Goal: Information Seeking & Learning: Learn about a topic

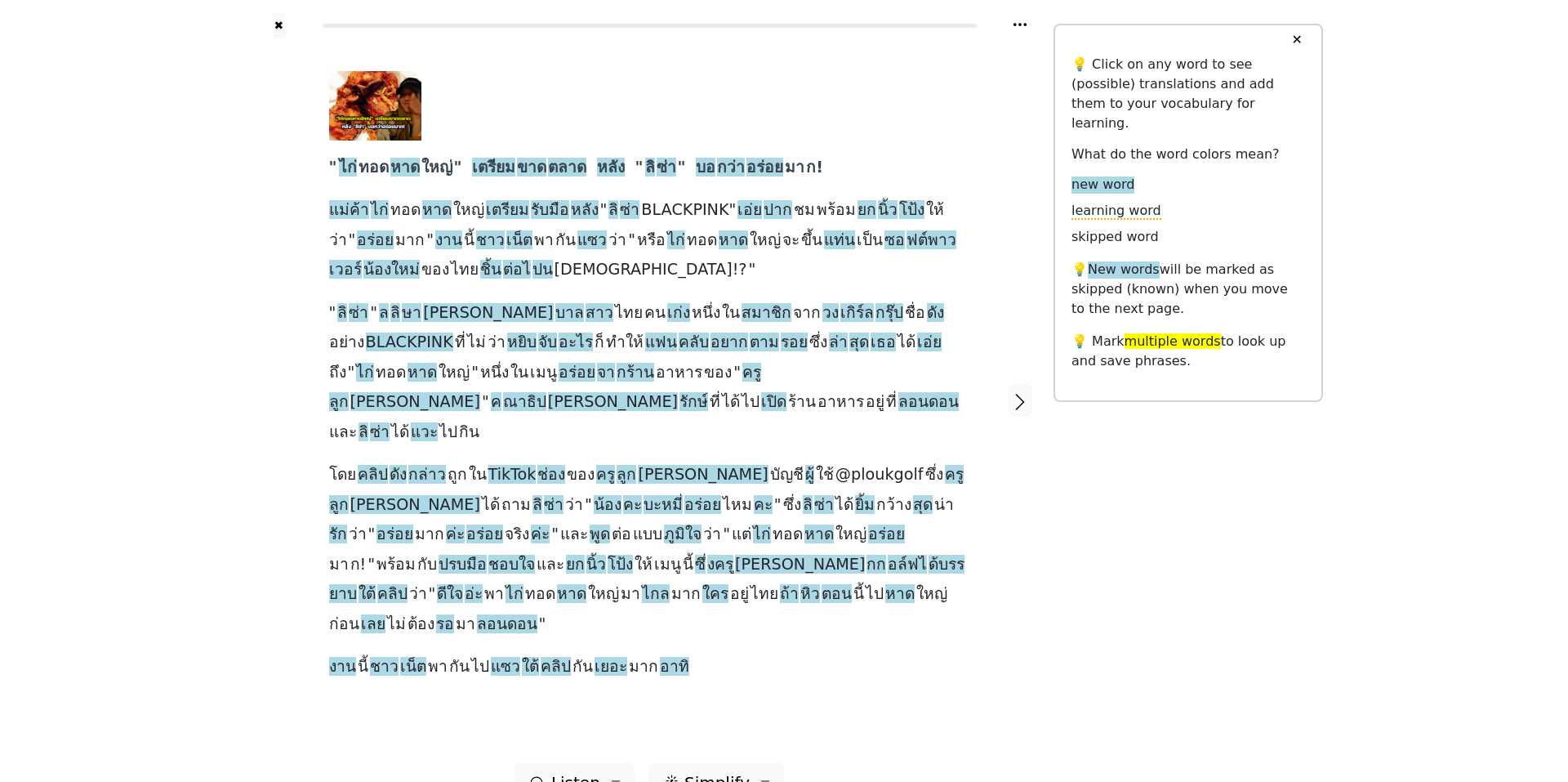
click at [183, 256] on div "✖ " ไก่ ทอด หาด ใหญ่ " เตรียม ขาด ตลาด หลัง " [PERSON_NAME] " บอ กว่า อร่อย มา …" at bounding box center [784, 410] width 1568 height 821
click at [591, 770] on span "Listen" at bounding box center [575, 782] width 49 height 25
click at [617, 675] on link "Generate audio for the content" at bounding box center [630, 688] width 230 height 26
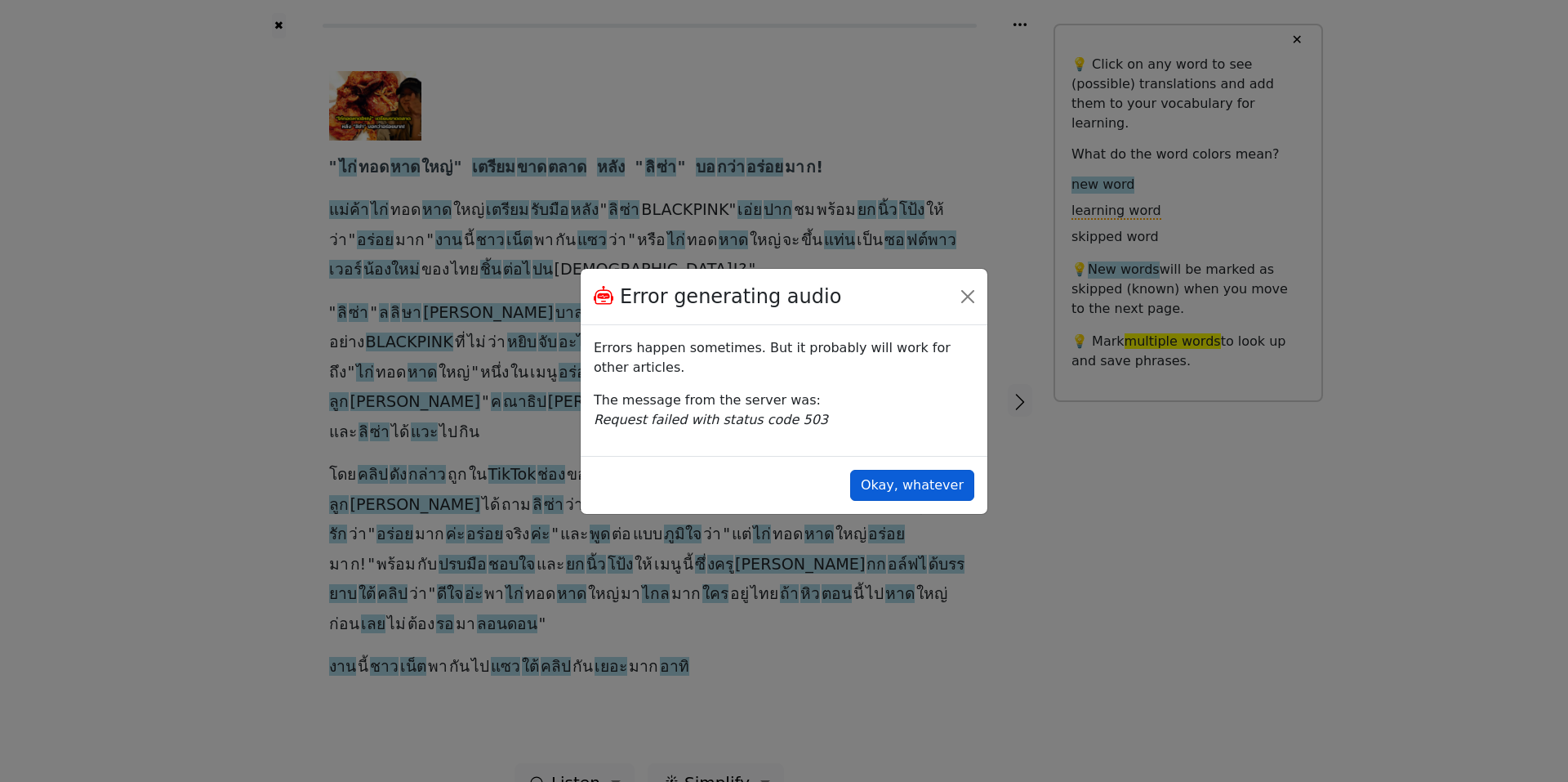
click at [930, 490] on button "Okay, whatever" at bounding box center [912, 485] width 124 height 31
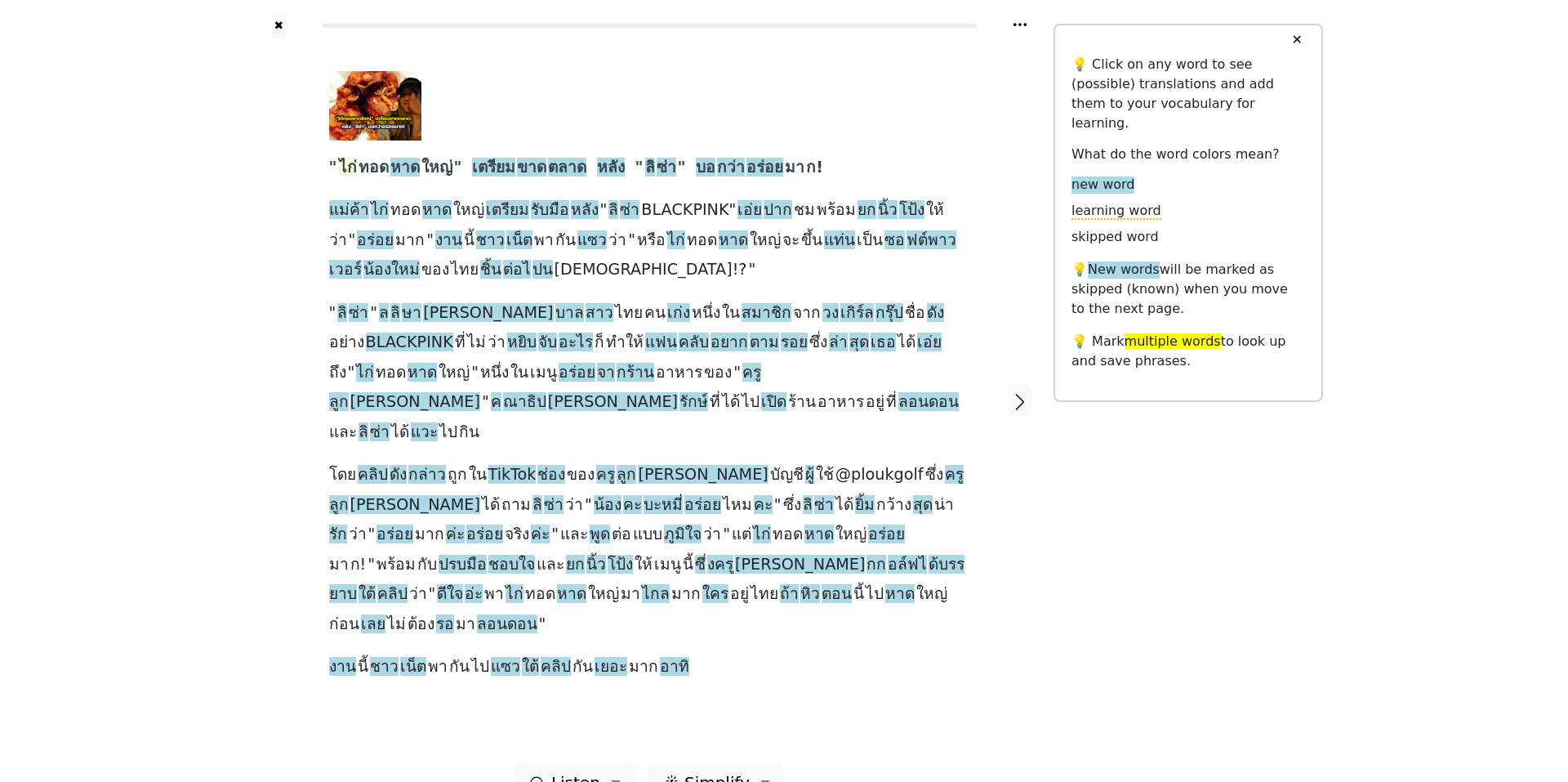
click at [347, 168] on span "ไก่" at bounding box center [348, 168] width 18 height 21
click at [358, 138] on button "Save" at bounding box center [376, 138] width 36 height 21
click at [376, 168] on span "ทอด" at bounding box center [373, 168] width 30 height 21
click at [278, 170] on div at bounding box center [279, 401] width 68 height 725
click at [371, 164] on span "ทอด" at bounding box center [373, 168] width 30 height 21
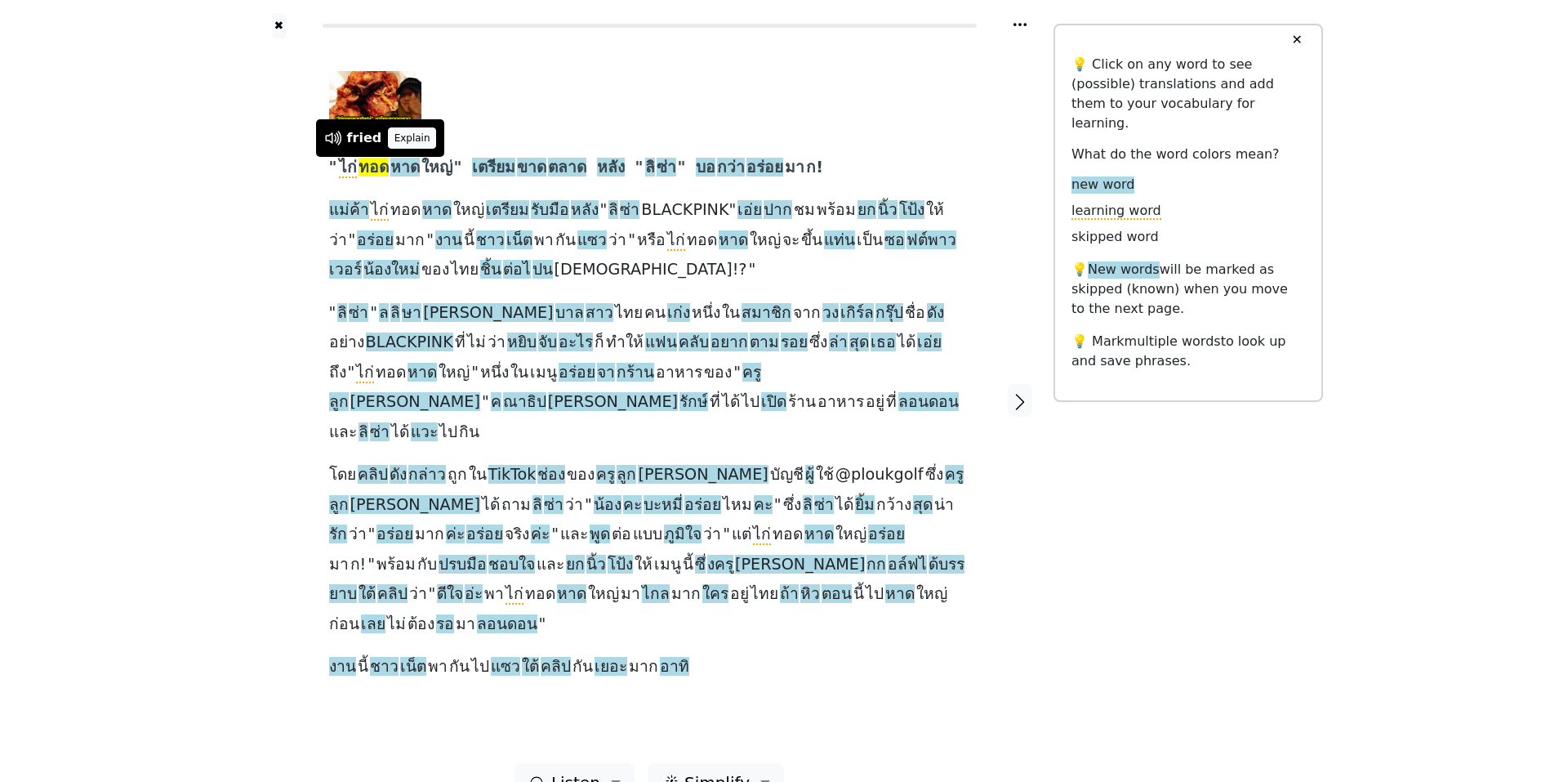
click at [404, 138] on button "Explain" at bounding box center [412, 138] width 48 height 21
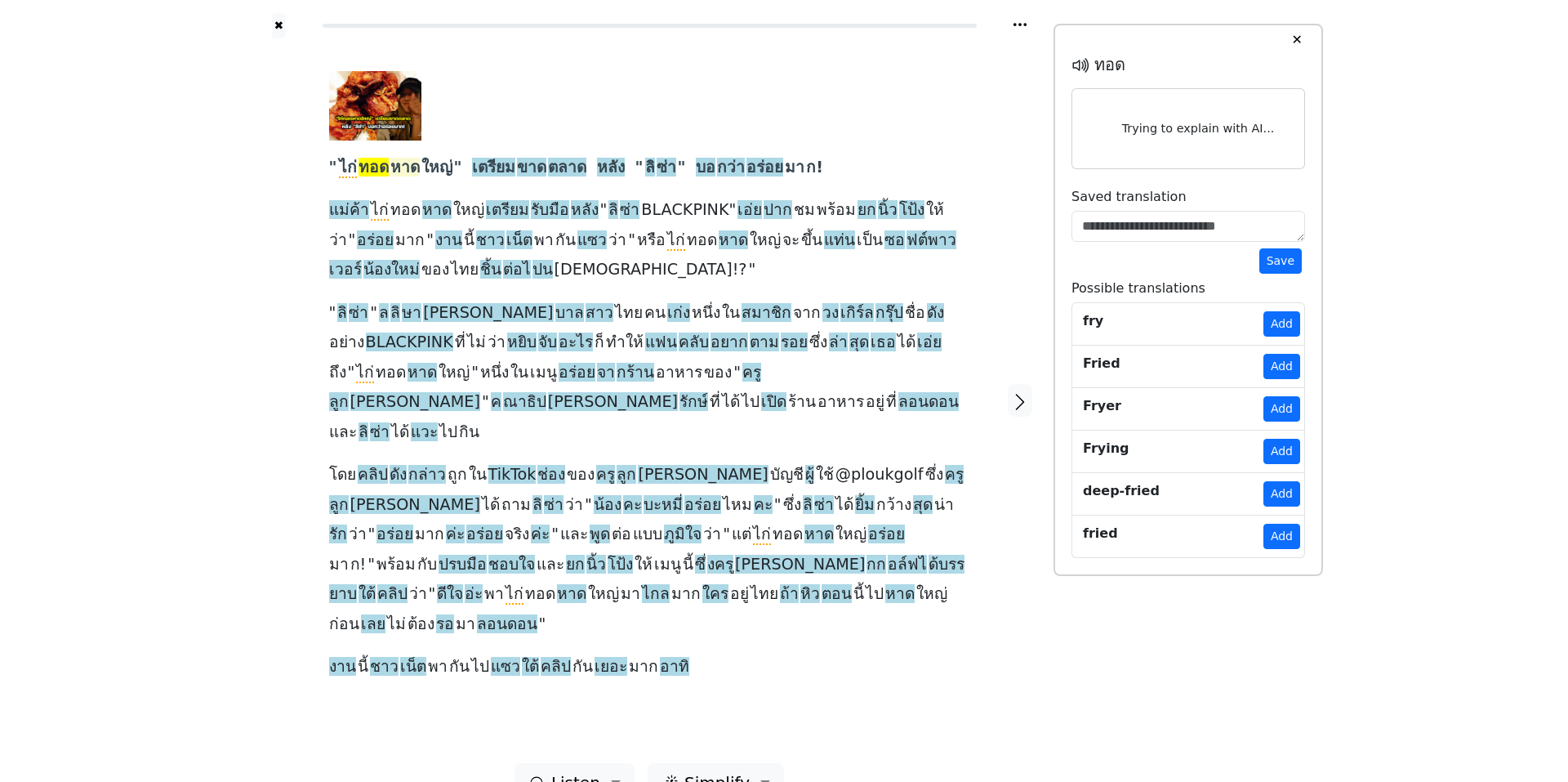
click at [405, 164] on span "หาด" at bounding box center [405, 168] width 29 height 21
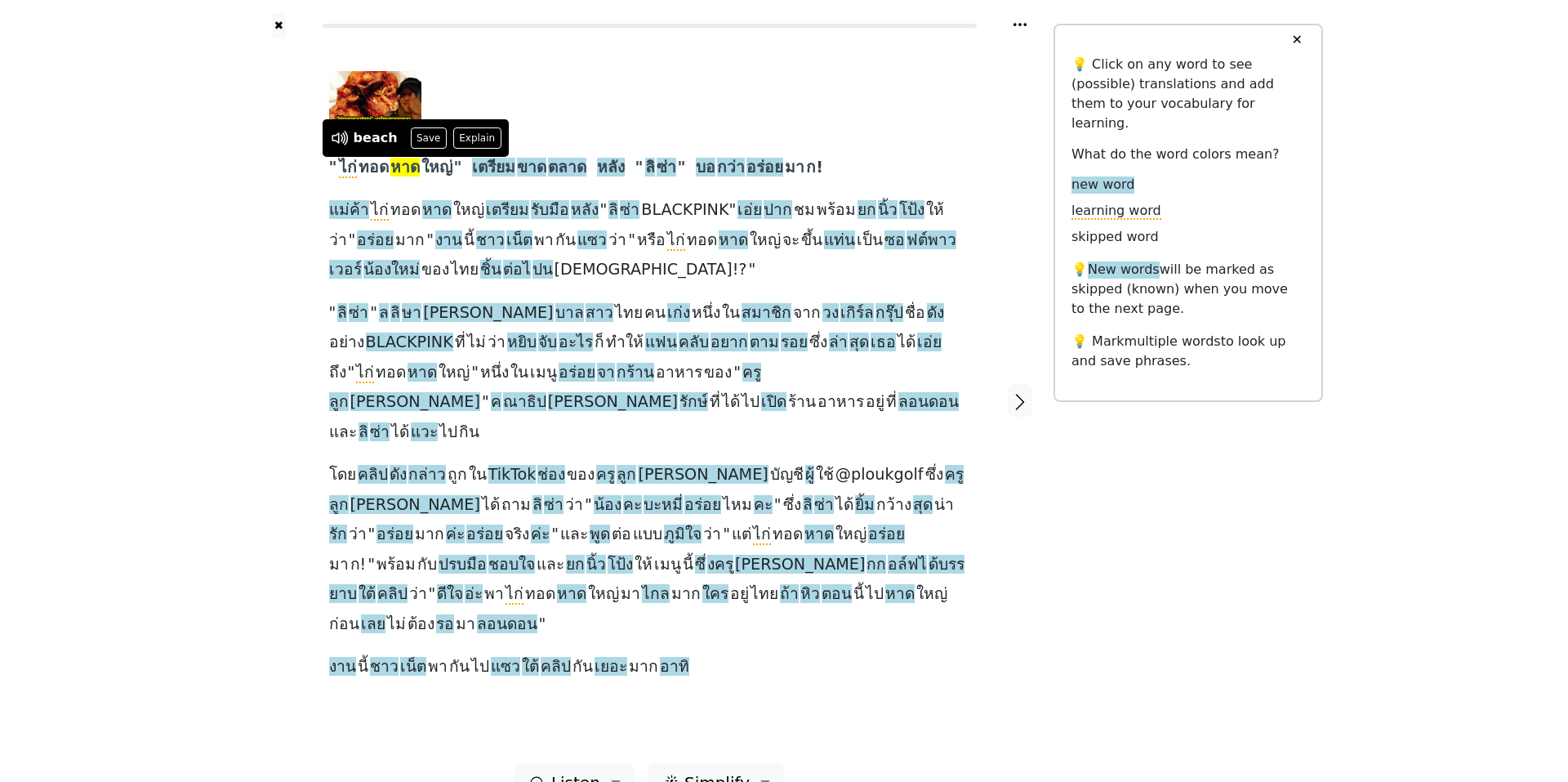
click at [405, 164] on span "หาด" at bounding box center [405, 168] width 29 height 21
click at [434, 166] on span "ใหญ่" at bounding box center [437, 168] width 31 height 21
click at [444, 165] on span "ใหญ่" at bounding box center [437, 168] width 31 height 21
drag, startPoint x: 326, startPoint y: 163, endPoint x: 456, endPoint y: 173, distance: 130.4
click at [456, 173] on div "" ไก่ ทอด หาด ใหญ่ " เตรียม ขาด ตลาด หลัง " [PERSON_NAME] " บอ กว่า อร่อย มา ก!…" at bounding box center [649, 401] width 673 height 725
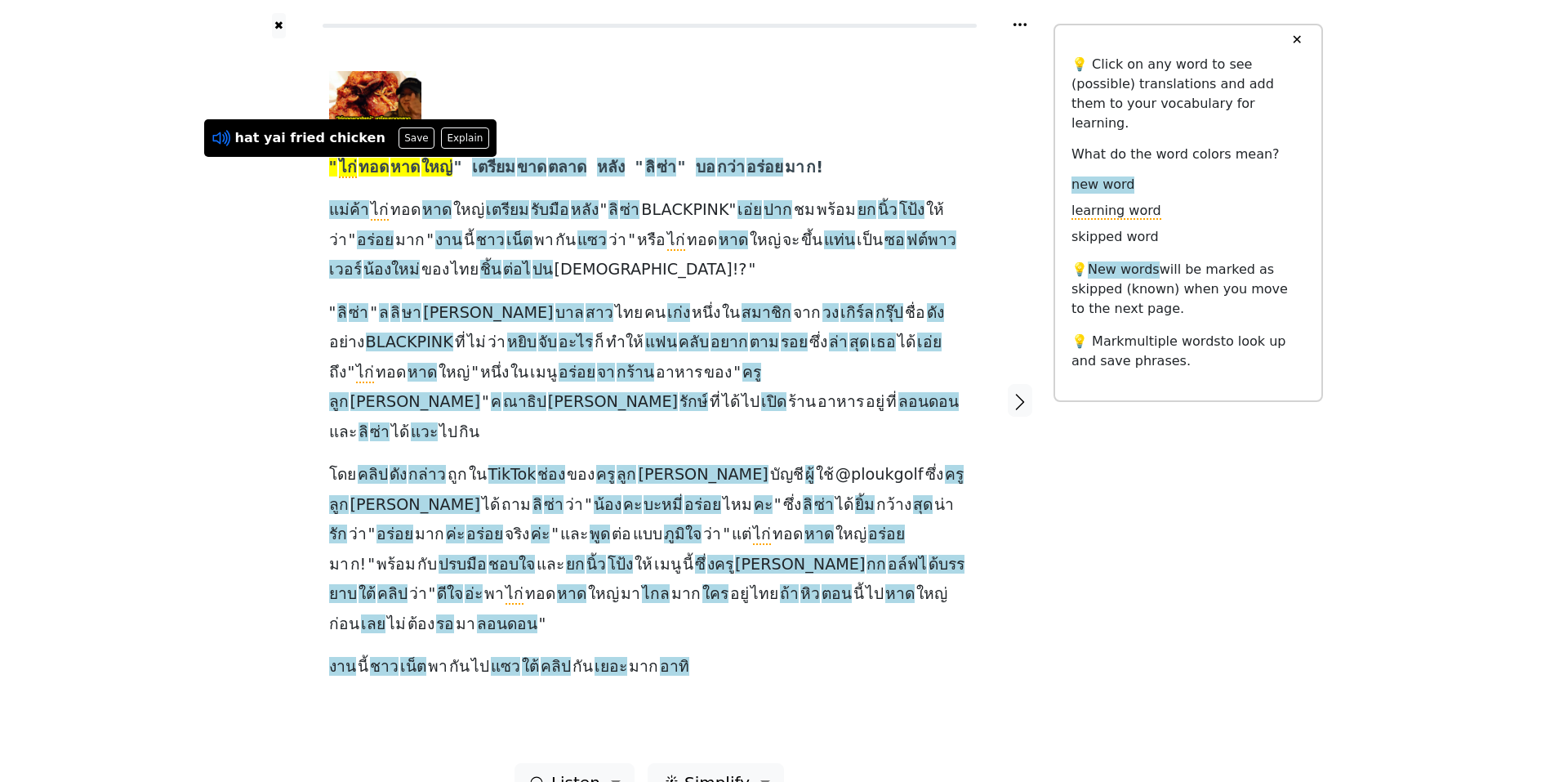
click at [219, 140] on icon at bounding box center [221, 138] width 21 height 21
click at [398, 135] on button "Save" at bounding box center [416, 138] width 36 height 21
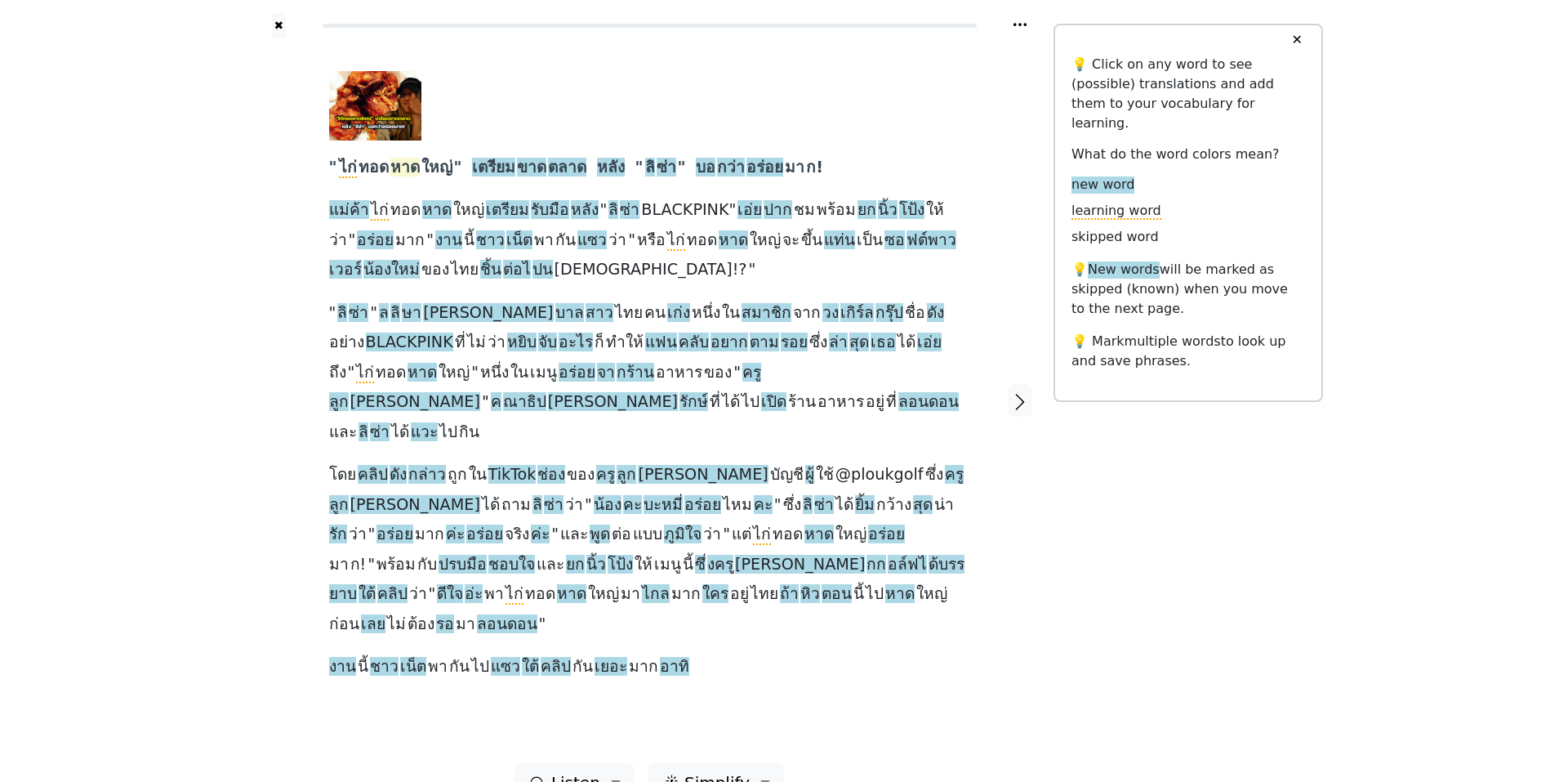
click at [408, 171] on span "หาด" at bounding box center [405, 168] width 29 height 21
click at [420, 137] on button "Save" at bounding box center [429, 138] width 36 height 21
click at [500, 165] on span "เตรียม" at bounding box center [493, 168] width 44 height 21
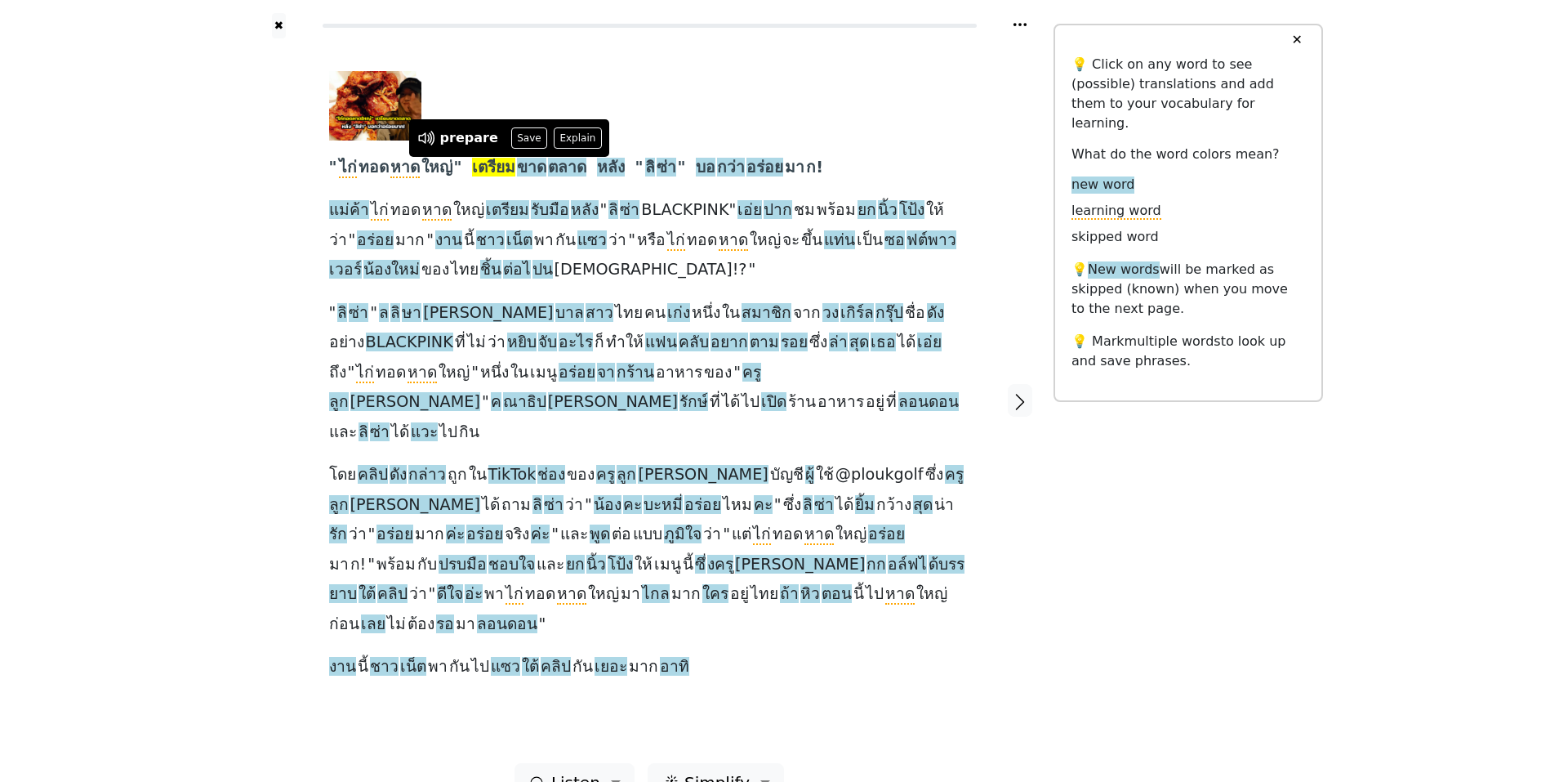
click at [500, 165] on span "เตรียม" at bounding box center [493, 168] width 44 height 21
click at [533, 165] on span "ขาด" at bounding box center [531, 168] width 29 height 21
click at [573, 168] on span "ตลาด" at bounding box center [567, 168] width 38 height 21
click at [616, 163] on span "หลัง" at bounding box center [611, 168] width 27 height 21
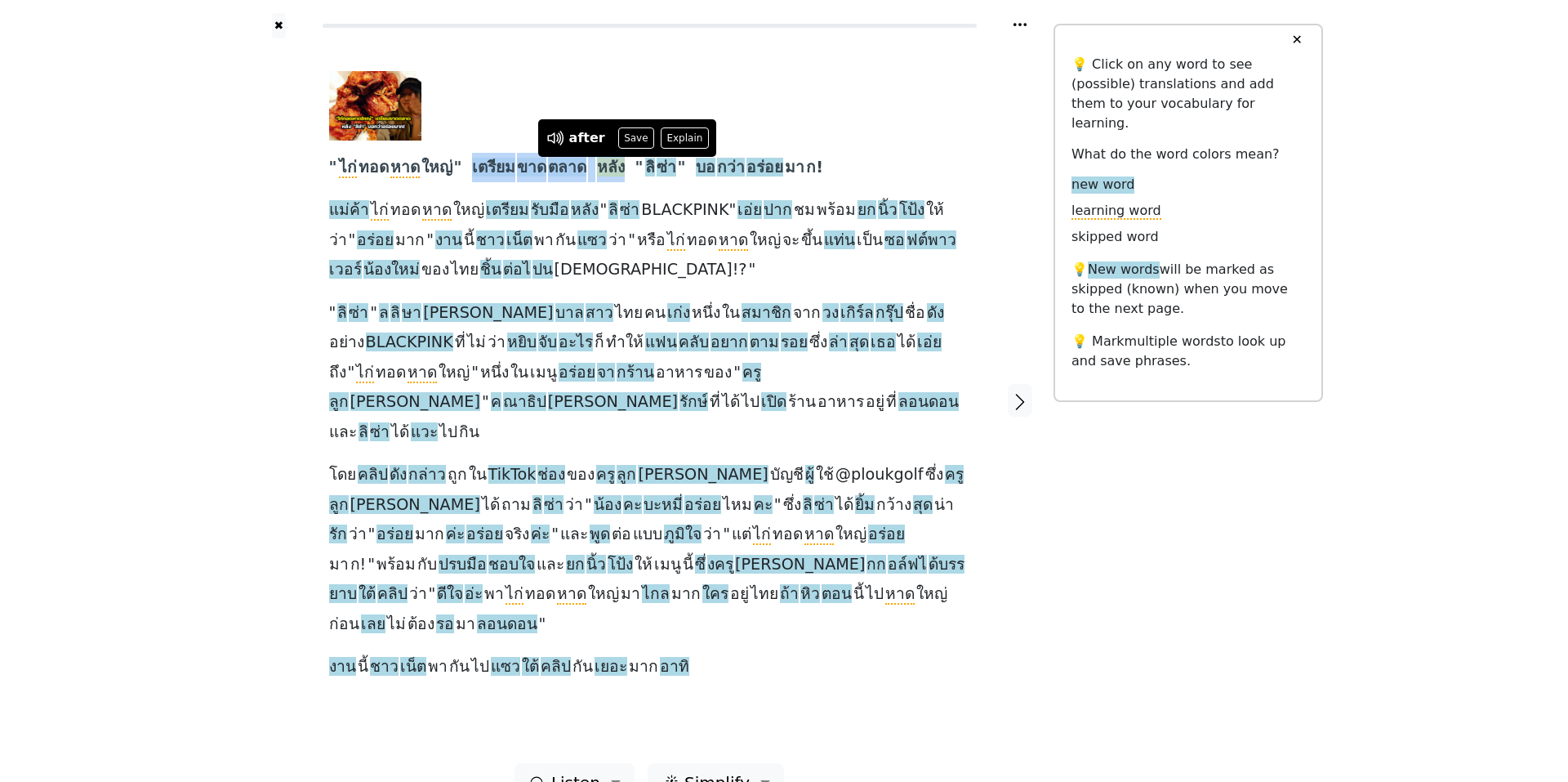
drag, startPoint x: 477, startPoint y: 166, endPoint x: 631, endPoint y: 176, distance: 154.3
click at [631, 176] on div "" ไก่ ทอด หาด ใหญ่ " เตรียม ขาด ตลาด หลัง " [PERSON_NAME] " บอ กว่า อร่อย มา ก!…" at bounding box center [649, 376] width 641 height 611
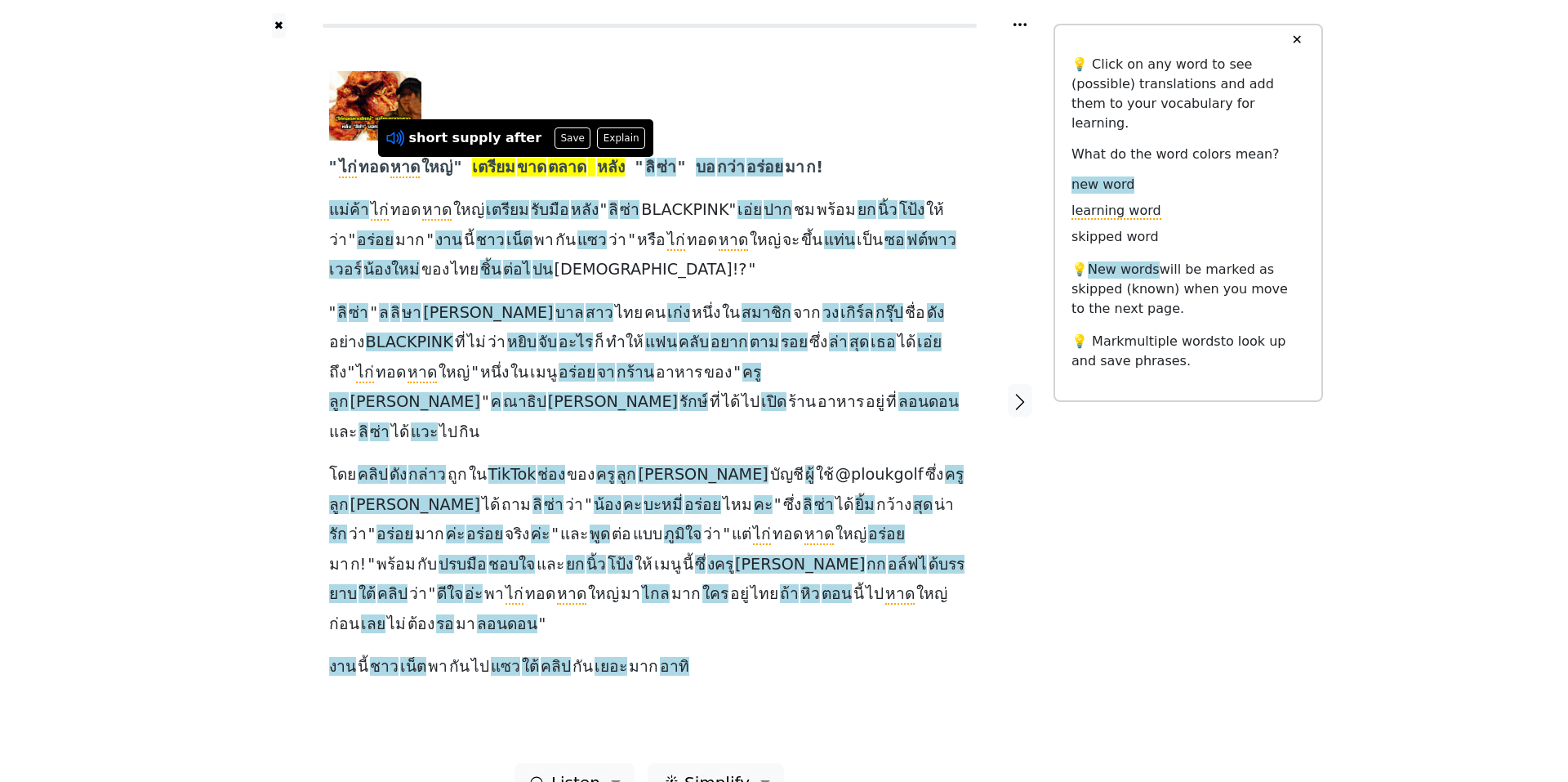
click at [386, 132] on icon at bounding box center [395, 138] width 21 height 21
click at [555, 138] on button "Save" at bounding box center [573, 138] width 36 height 21
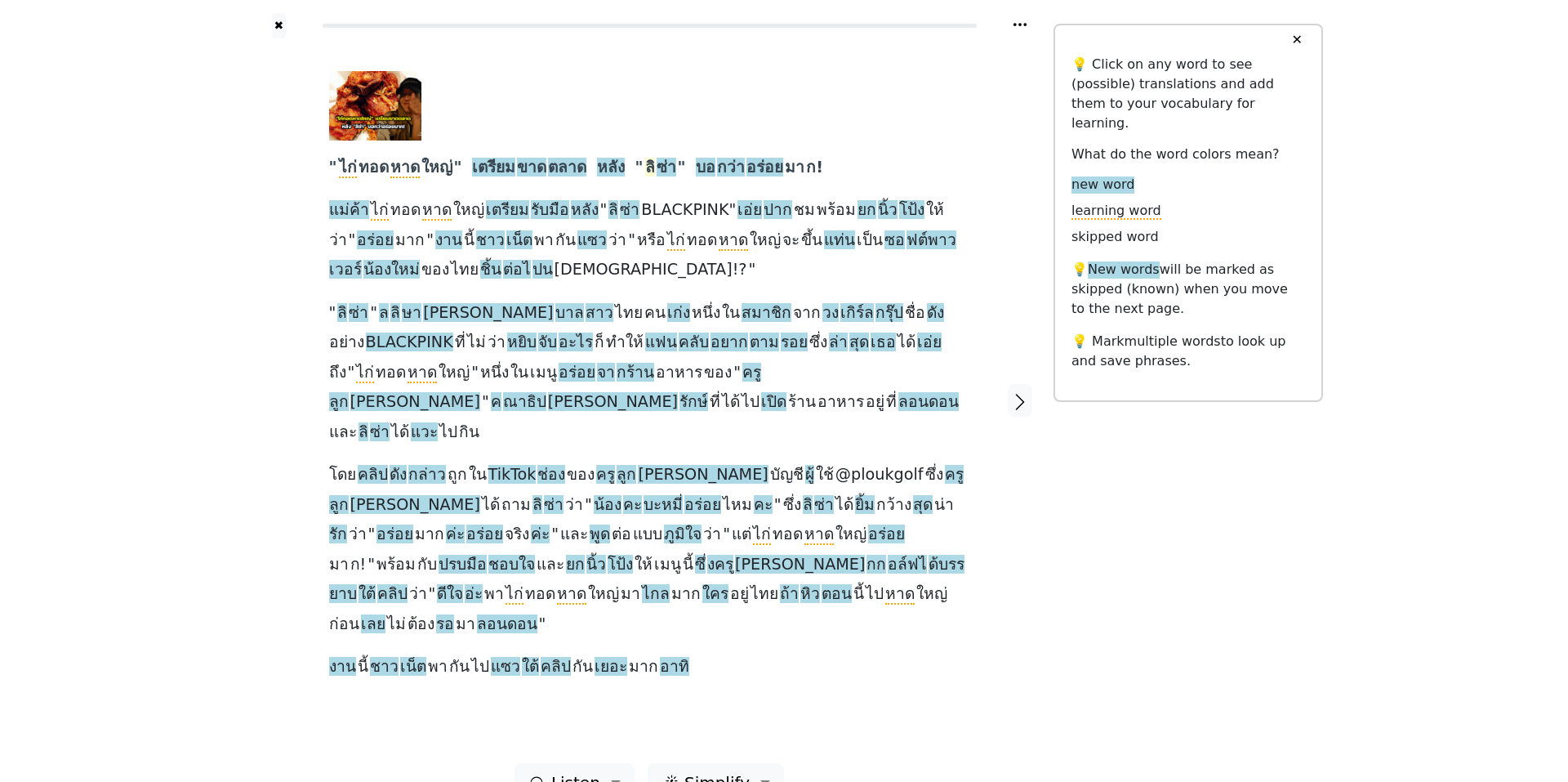
click at [655, 167] on span "ลิ" at bounding box center [649, 168] width 9 height 21
click at [676, 167] on span "ซ่า" at bounding box center [666, 168] width 20 height 21
click at [87, 162] on div "✖ " ไก่ ทอด หาด ใหญ่ " เตรียม ขาด ตลาด หลัง " [PERSON_NAME] " บอ กว่า อร่อย มา …" at bounding box center [784, 410] width 1568 height 821
click at [715, 165] on span "บอ" at bounding box center [705, 168] width 20 height 21
click at [736, 165] on span "กว่า" at bounding box center [731, 168] width 27 height 21
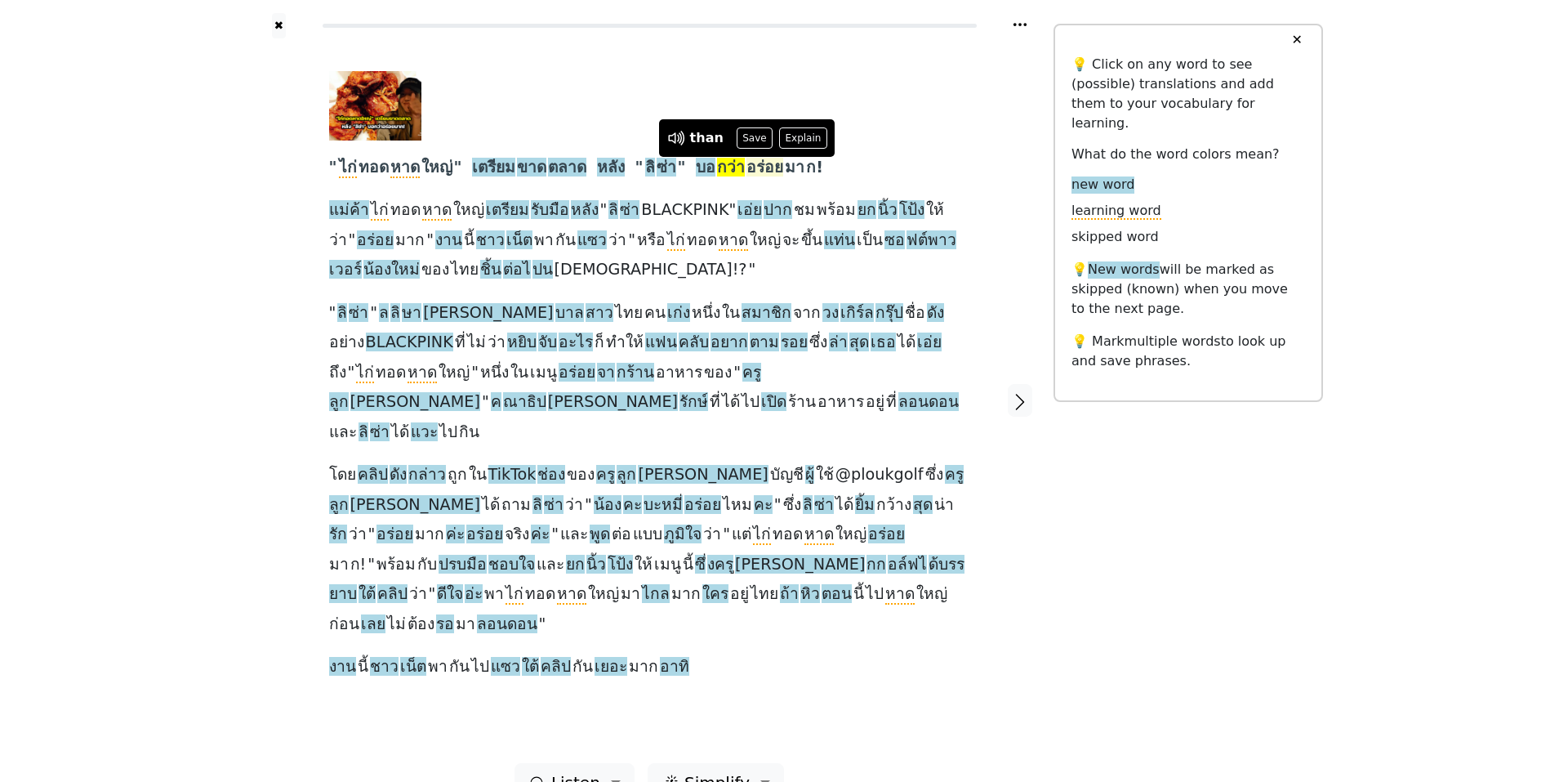
click at [773, 165] on span "อร่อย" at bounding box center [765, 168] width 37 height 21
click at [798, 164] on span "มา" at bounding box center [794, 168] width 20 height 21
drag, startPoint x: 885, startPoint y: 157, endPoint x: 837, endPoint y: 168, distance: 49.2
click at [837, 168] on div "" ไก่ ทอด หาด ใหญ่ " เตรียม ขาด ตลาด หลัง " [PERSON_NAME] " บอ กว่า อร่อย มา ก!…" at bounding box center [649, 376] width 641 height 611
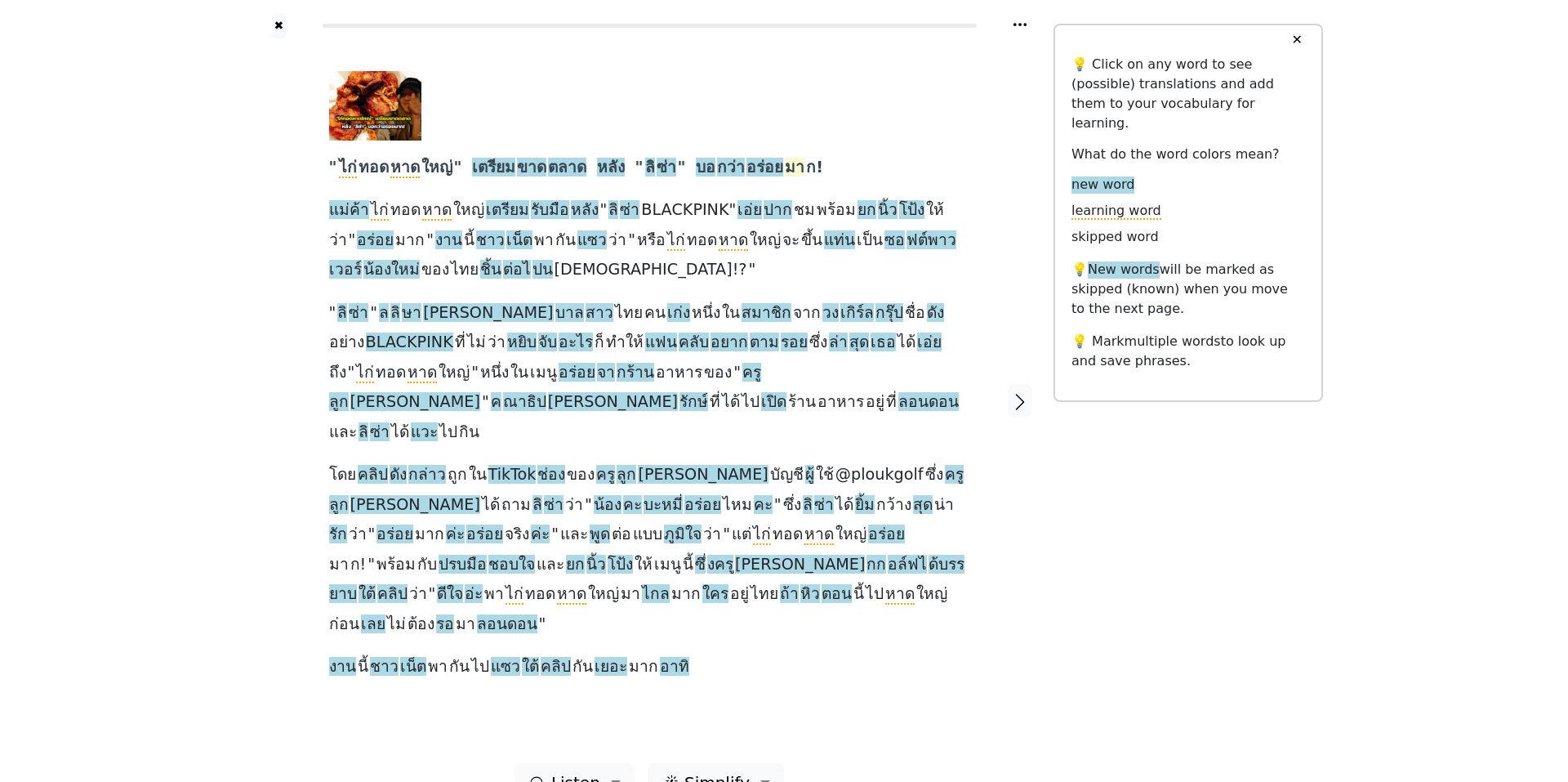
click at [800, 169] on span "มา" at bounding box center [794, 168] width 20 height 21
click at [770, 138] on icon at bounding box center [772, 138] width 21 height 21
click at [777, 164] on span "อร่อย" at bounding box center [765, 168] width 37 height 21
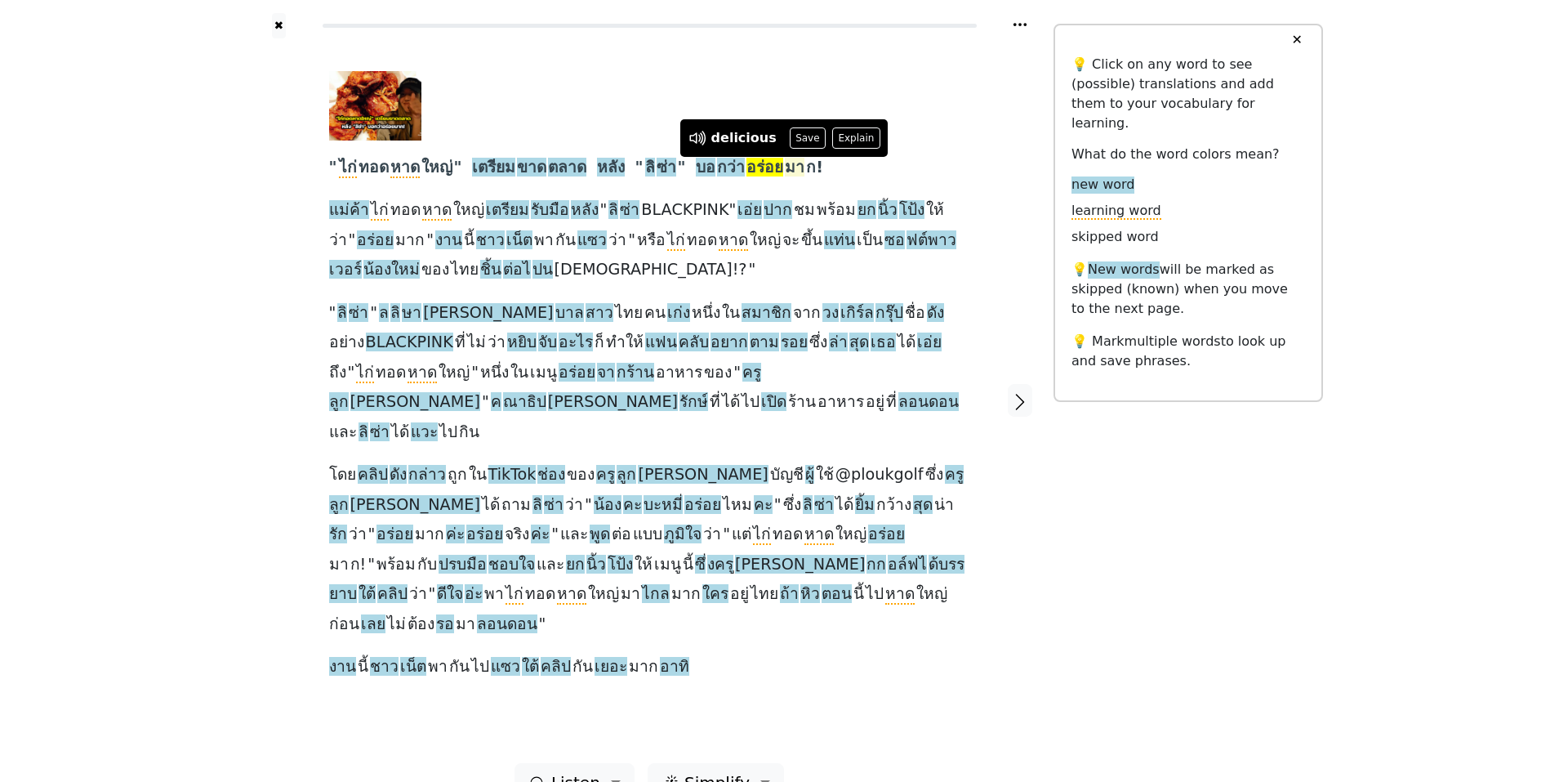
click at [802, 167] on span "มา" at bounding box center [794, 168] width 20 height 21
click at [837, 139] on button "Explain" at bounding box center [845, 138] width 48 height 21
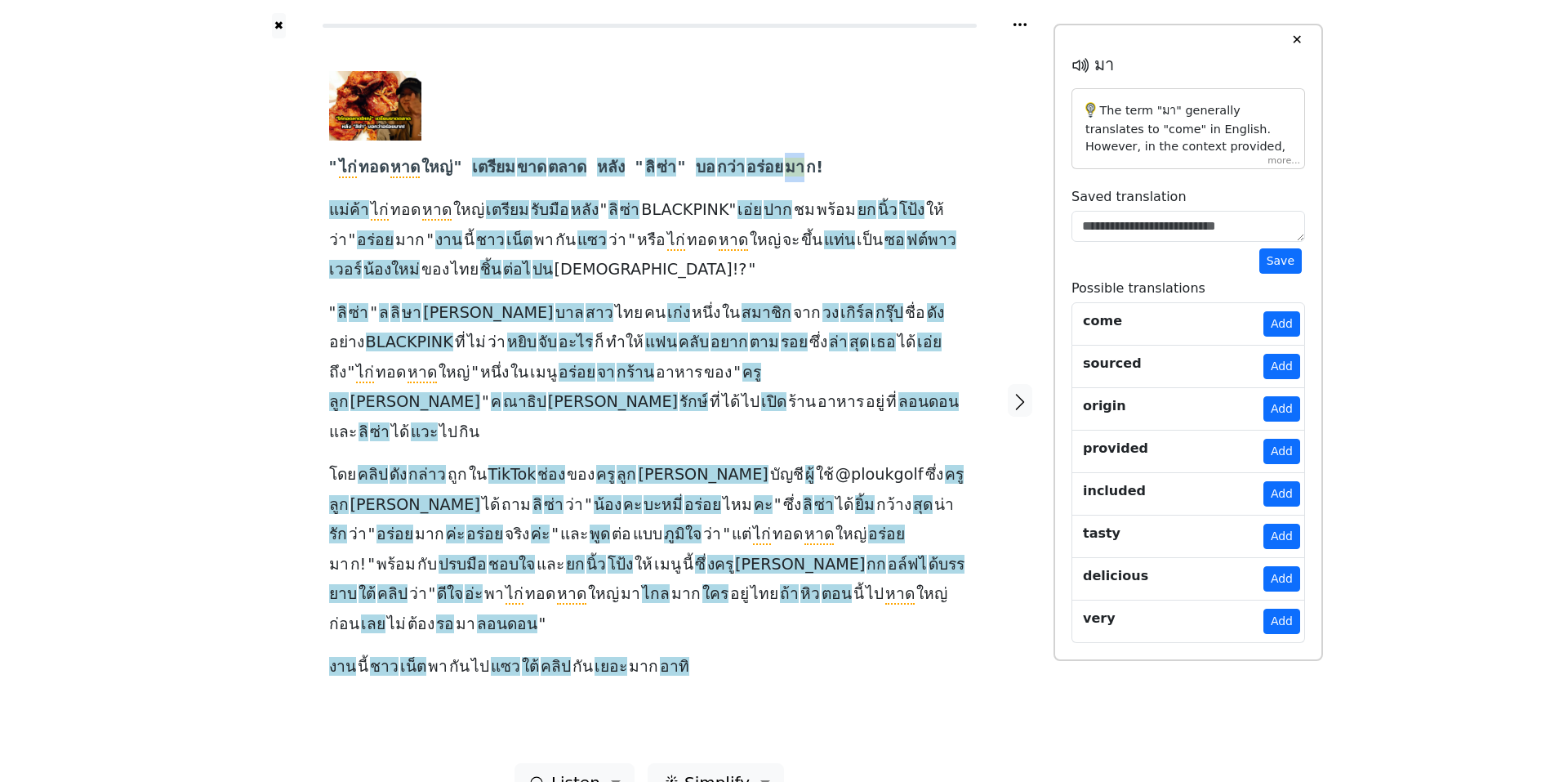
drag, startPoint x: 796, startPoint y: 164, endPoint x: 819, endPoint y: 175, distance: 25.5
click at [819, 175] on div "" ไก่ ทอด หาด ใหญ่ " เตรียม ขาด ตลาด หลัง " [PERSON_NAME] " บอ กว่า อร่อย มา ก!…" at bounding box center [649, 376] width 641 height 611
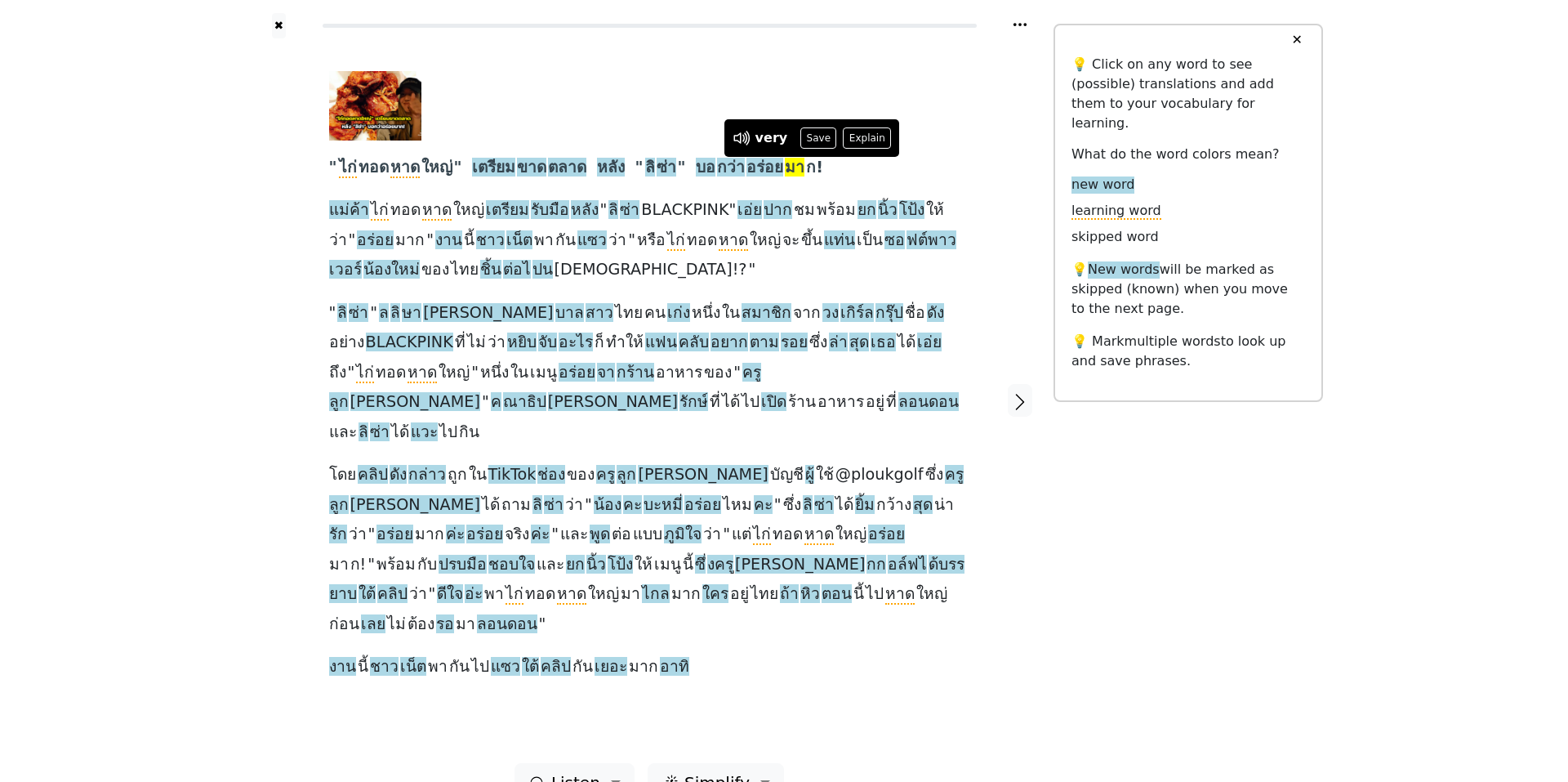
click at [901, 155] on div "" ไก่ ทอด หาด ใหญ่ " เตรียม ขาด ตลาด หลัง " [PERSON_NAME] " บอ กว่า อร่อย มา ก!…" at bounding box center [649, 376] width 641 height 611
drag, startPoint x: 785, startPoint y: 162, endPoint x: 821, endPoint y: 172, distance: 37.4
click at [821, 172] on div "" ไก่ ทอด หาด ใหญ่ " เตรียม ขาด ตลาด หลัง " [PERSON_NAME] " บอ กว่า อร่อย มา ก!…" at bounding box center [649, 376] width 641 height 611
drag, startPoint x: 702, startPoint y: 164, endPoint x: 823, endPoint y: 175, distance: 121.5
click at [823, 175] on div "" ไก่ ทอด หาด ใหญ่ " เตรียม ขาด ตลาด หลัง " [PERSON_NAME] " บอ กว่า อร่อย มา ก!…" at bounding box center [649, 376] width 641 height 611
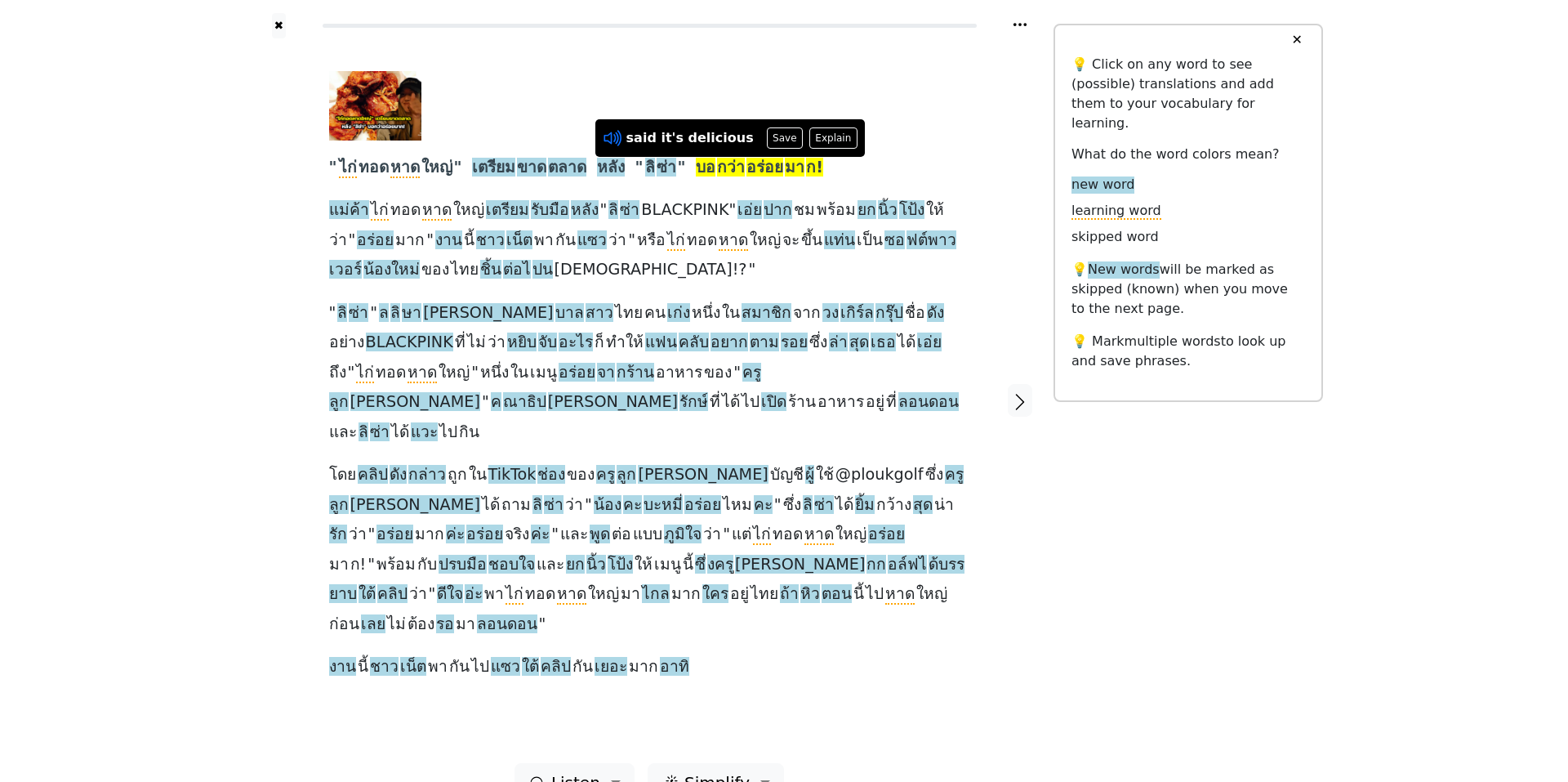
click at [611, 137] on icon at bounding box center [609, 138] width 12 height 12
click at [702, 85] on div at bounding box center [643, 105] width 629 height 69
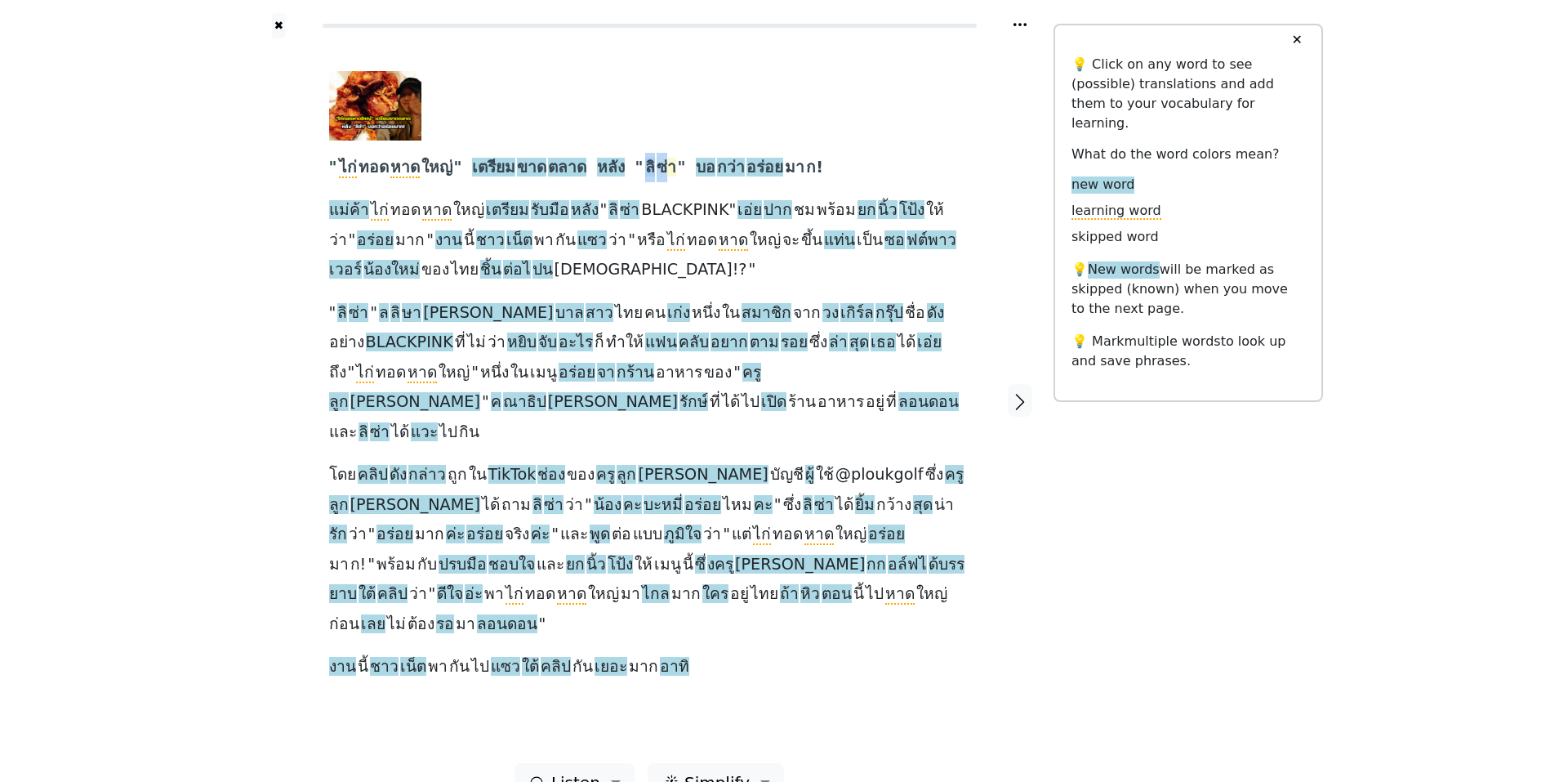
drag, startPoint x: 657, startPoint y: 172, endPoint x: 680, endPoint y: 176, distance: 23.3
click at [680, 176] on div "" ไก่ ทอด หาด ใหญ่ " เตรียม ขาด ตลาด หลัง " [PERSON_NAME] " บอ กว่า อร่อย มา ก!…" at bounding box center [649, 376] width 641 height 611
click at [808, 82] on div at bounding box center [643, 105] width 629 height 69
click at [711, 166] on span "บอ" at bounding box center [705, 168] width 20 height 21
click at [836, 113] on div at bounding box center [643, 105] width 629 height 69
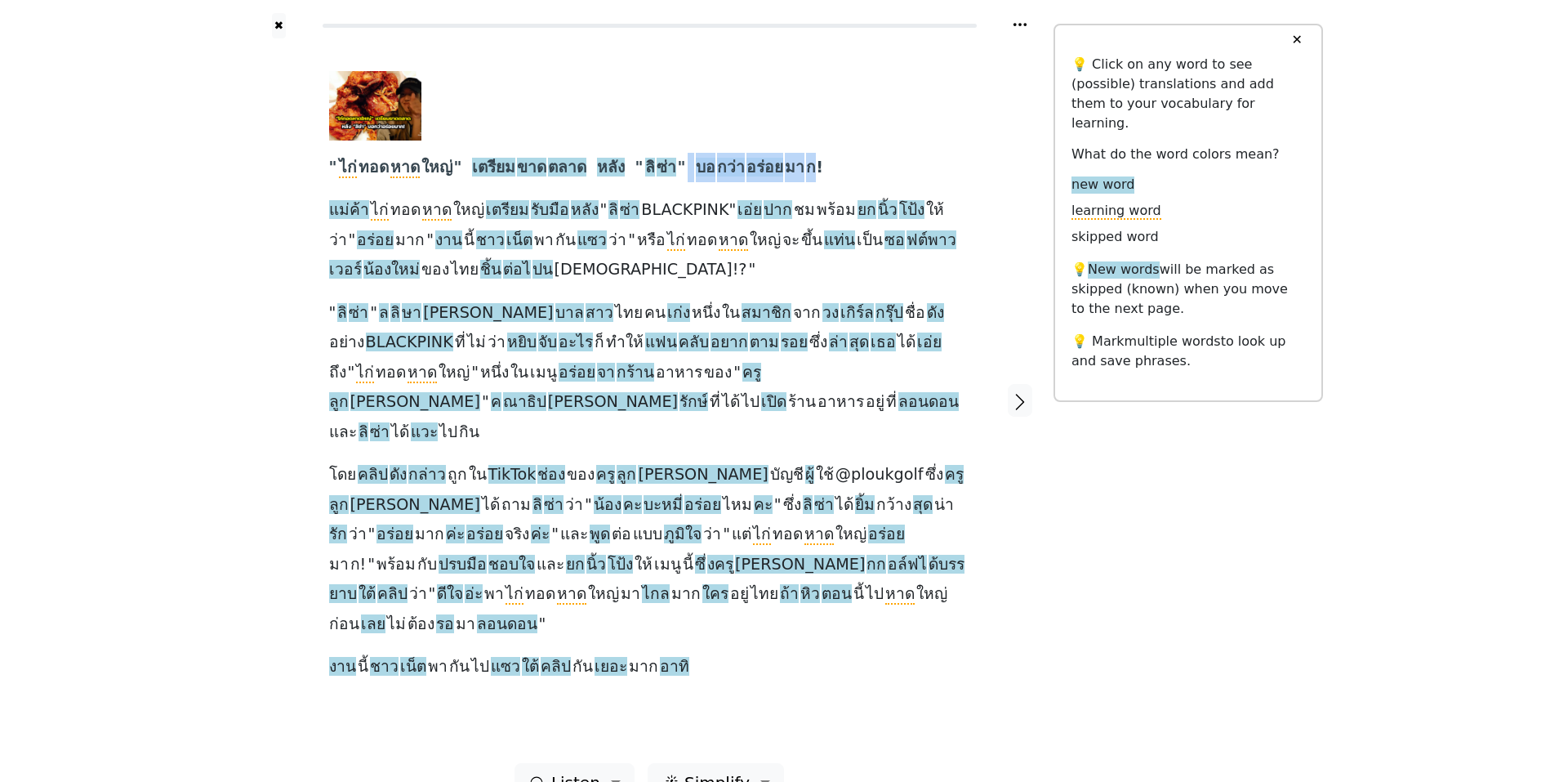
drag, startPoint x: 697, startPoint y: 173, endPoint x: 821, endPoint y: 174, distance: 124.0
click at [821, 174] on div "" ไก่ ทอด หาด ใหญ่ " เตรียม ขาด ตลาด หลัง " [PERSON_NAME] " บอ กว่า อร่อย มา ก!…" at bounding box center [649, 376] width 641 height 611
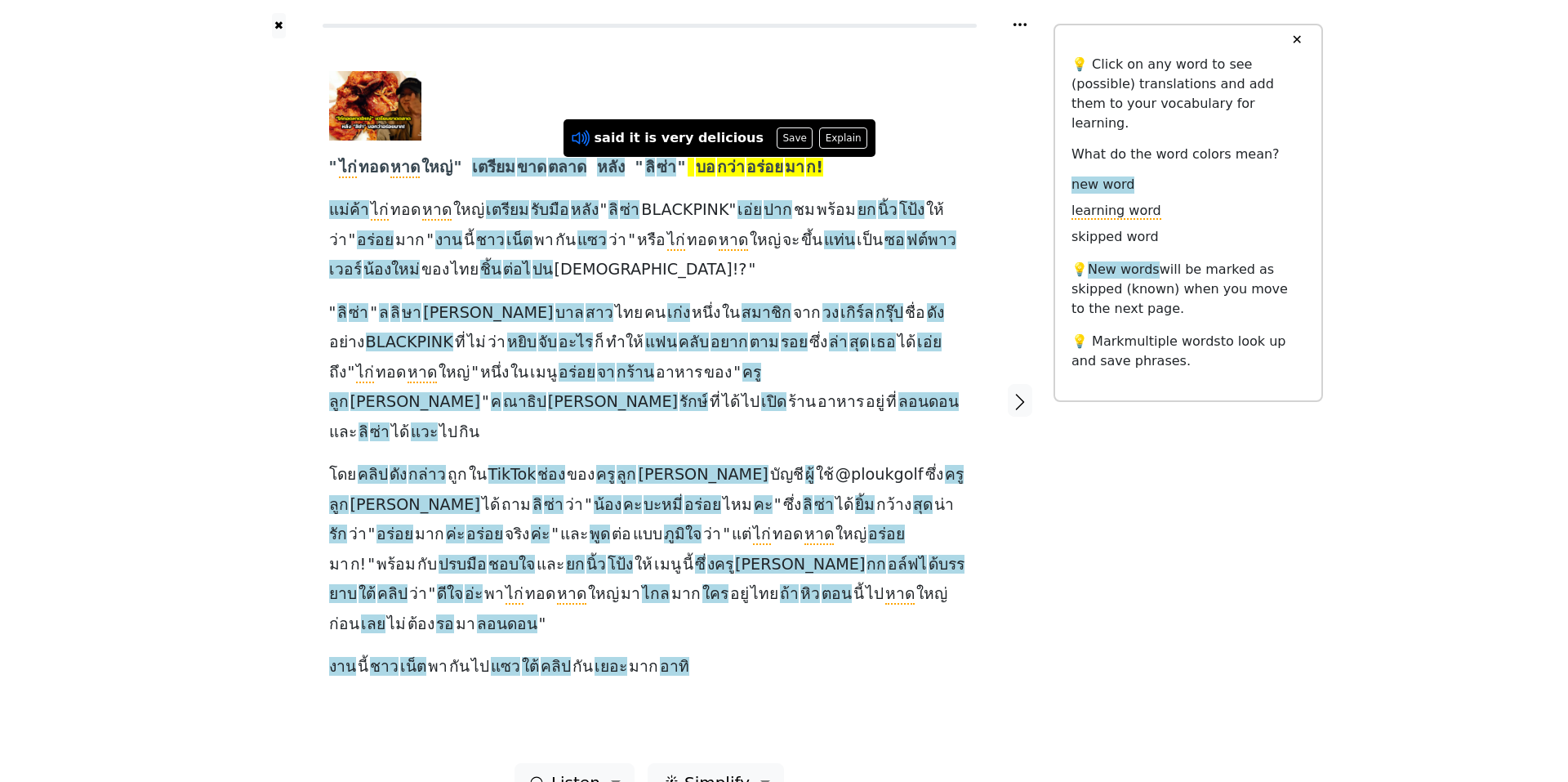
click at [581, 136] on icon at bounding box center [580, 138] width 21 height 21
click at [218, 218] on div "✖ " ไก่ ทอด หาด ใหญ่ " เตรียม ขาด ตลาด หลัง " [PERSON_NAME] " บอ กว่า อร่อย มา …" at bounding box center [784, 410] width 1568 height 821
click at [352, 206] on span "แม่ค้า" at bounding box center [349, 210] width 40 height 21
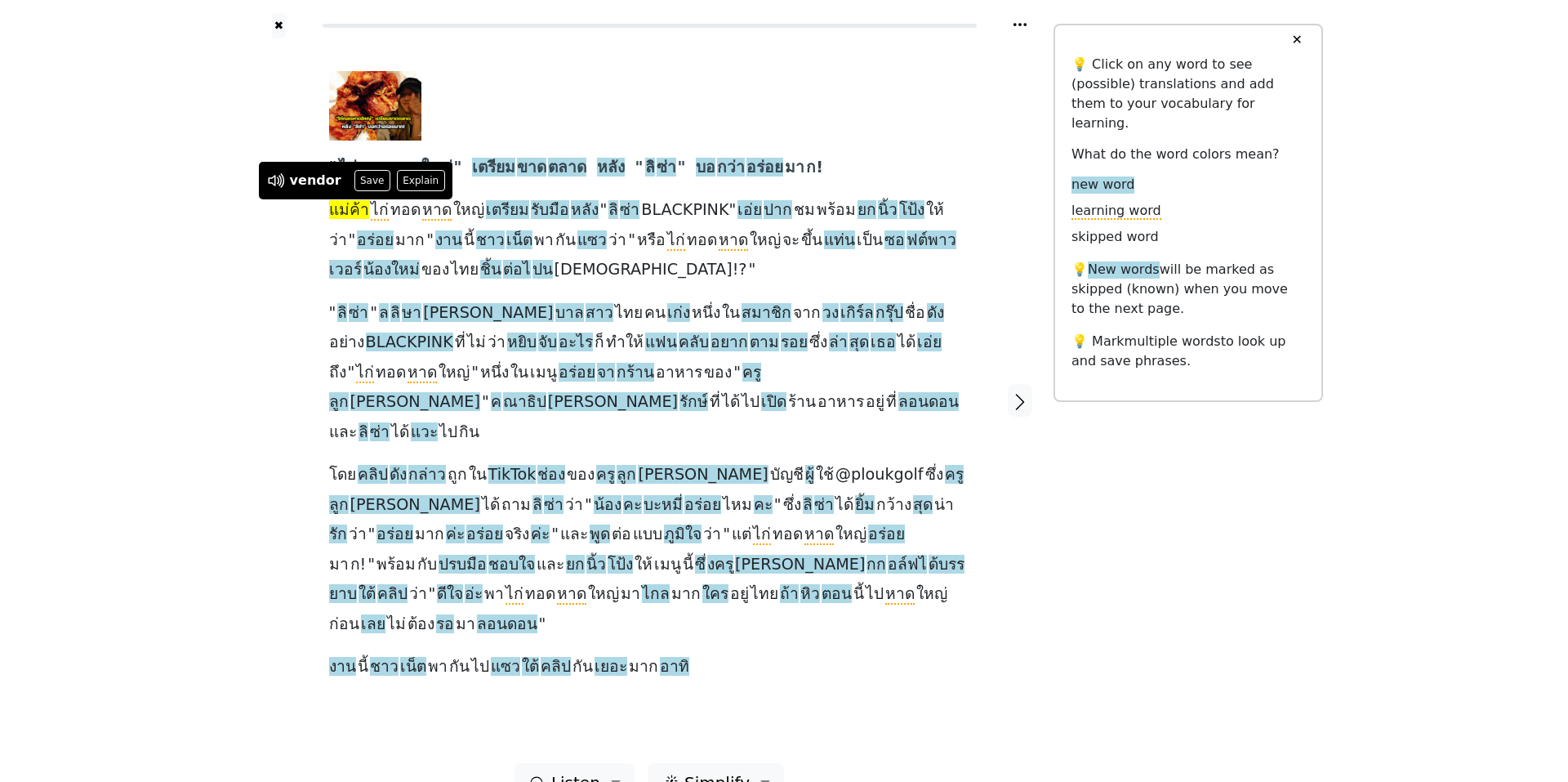
click at [352, 207] on span "แม่ค้า" at bounding box center [349, 210] width 40 height 21
click at [376, 209] on span "ไก่" at bounding box center [379, 210] width 18 height 21
click at [396, 211] on span "ทอด" at bounding box center [405, 210] width 30 height 21
click at [429, 212] on span "หาด" at bounding box center [437, 210] width 29 height 21
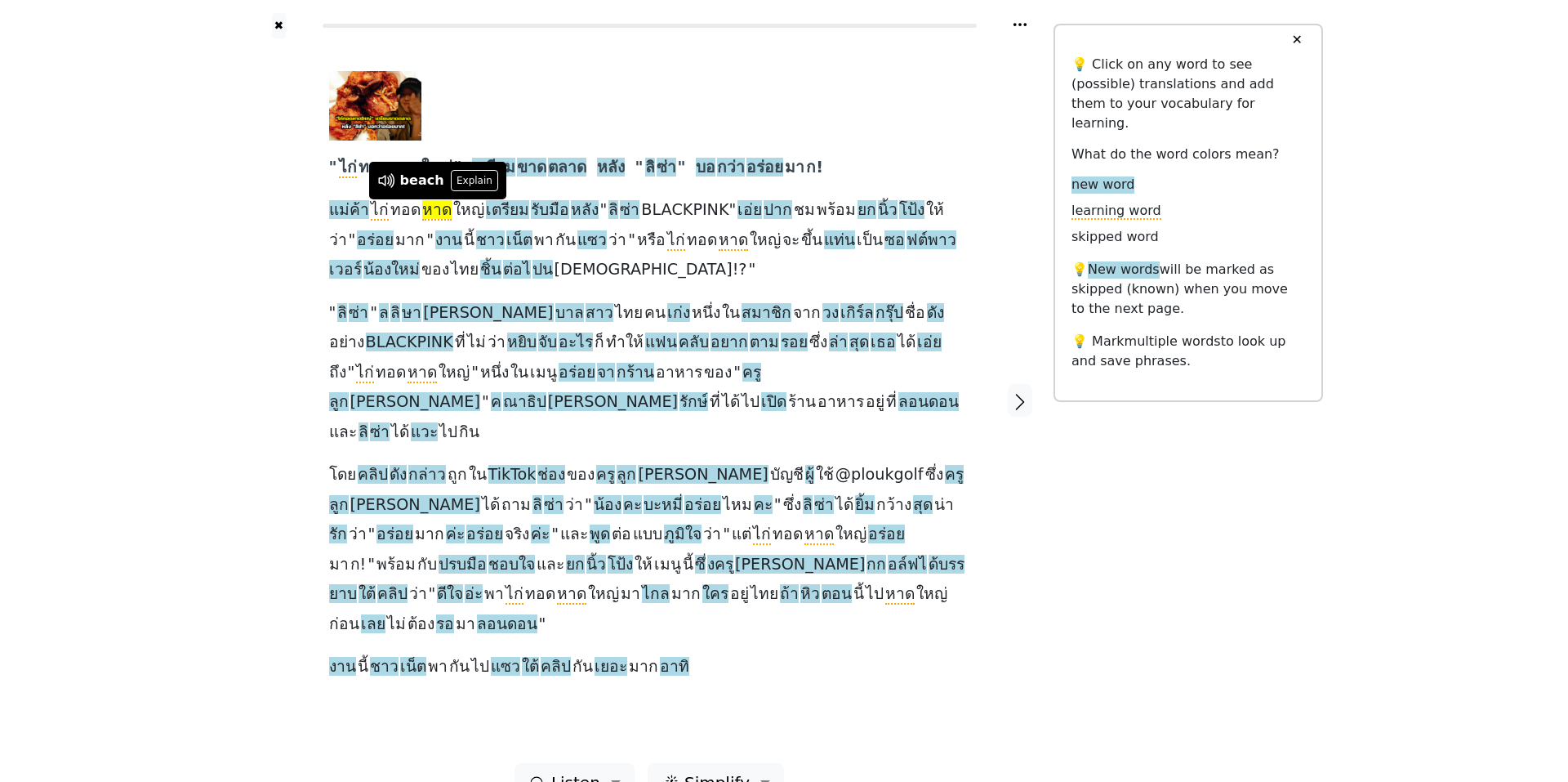
click at [241, 167] on div "✖ " ไก่ ทอด หาด ใหญ่ " เตรียม ขาด ตลาด หลัง " [PERSON_NAME] " บอ กว่า อร่อย มา …" at bounding box center [784, 410] width 1568 height 821
click at [266, 168] on div at bounding box center [279, 401] width 68 height 725
drag, startPoint x: 339, startPoint y: 162, endPoint x: 450, endPoint y: 174, distance: 111.6
click at [450, 174] on div "" ไก่ ทอด หาด ใหญ่ " เตรียม ขาด ตลาด หลัง " [PERSON_NAME] " บอ กว่า อร่อย มา ก!…" at bounding box center [649, 376] width 641 height 611
click at [352, 137] on icon at bounding box center [355, 138] width 21 height 21
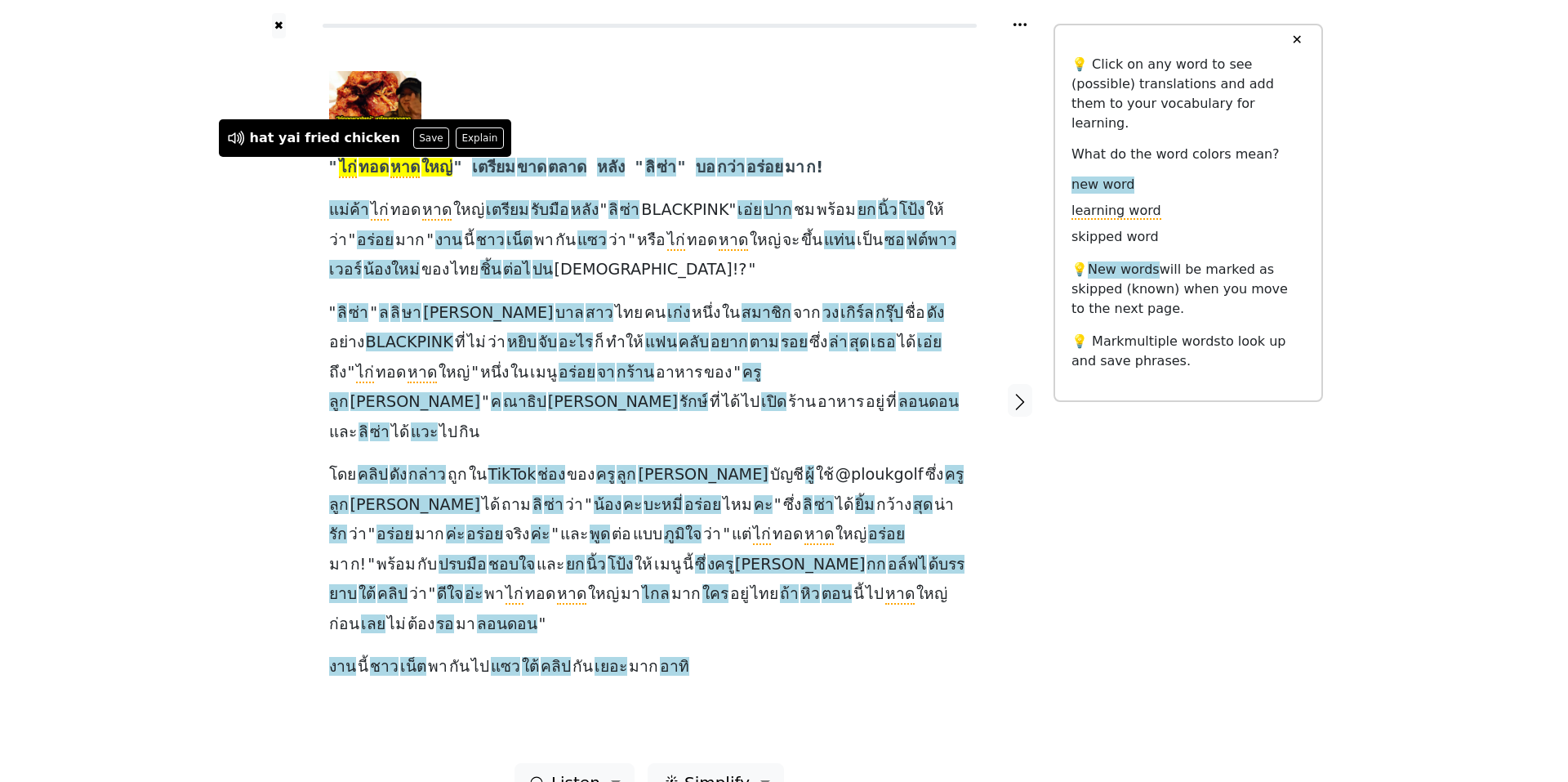
click at [194, 190] on div "✖ " ไก่ ทอด หาด ใหญ่ " เตรียม ขาด ตลาด หลัง " [PERSON_NAME] " บอ กว่า อร่อย มา …" at bounding box center [784, 410] width 1568 height 821
click at [265, 42] on div at bounding box center [279, 401] width 68 height 725
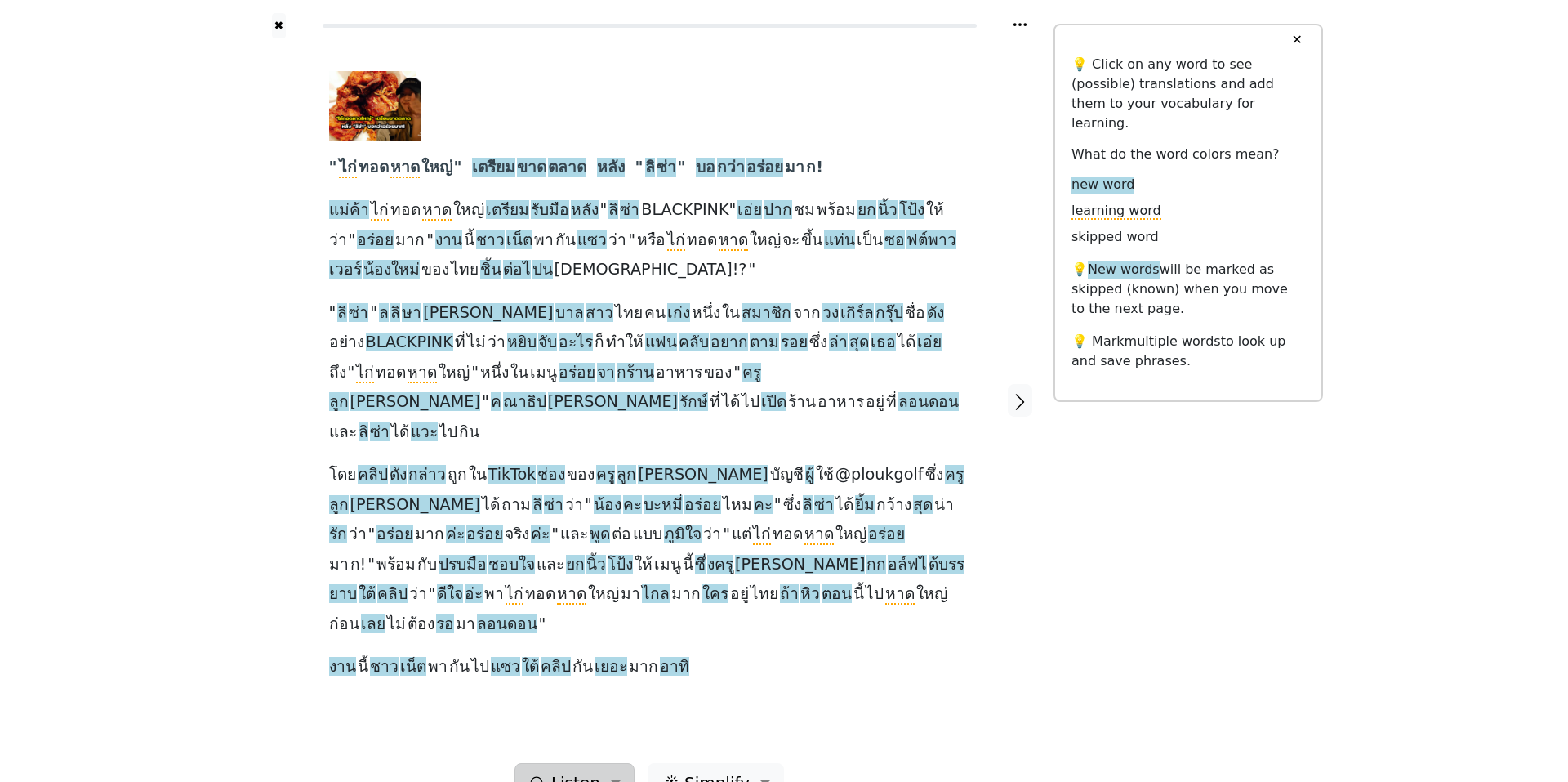
click at [571, 770] on span "Listen" at bounding box center [575, 782] width 49 height 25
click at [576, 668] on div "Generate audio for the content Listen to the article Add to playlist" at bounding box center [630, 714] width 231 height 93
click at [578, 675] on link "Generate audio for the content" at bounding box center [630, 688] width 230 height 26
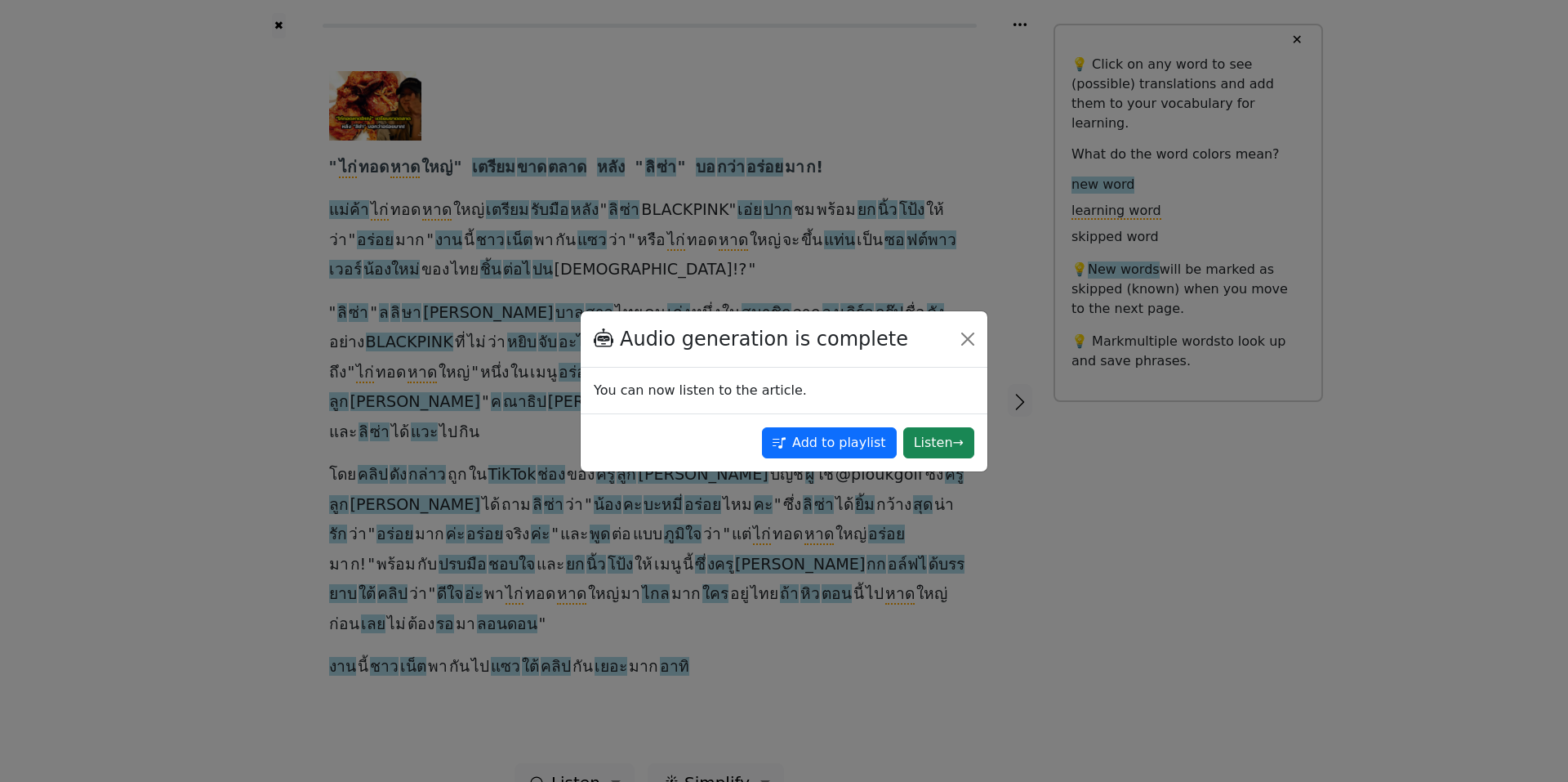
click at [703, 385] on div "You can now listen to the article." at bounding box center [784, 391] width 407 height 46
click at [833, 433] on button "Add to playlist" at bounding box center [830, 443] width 135 height 31
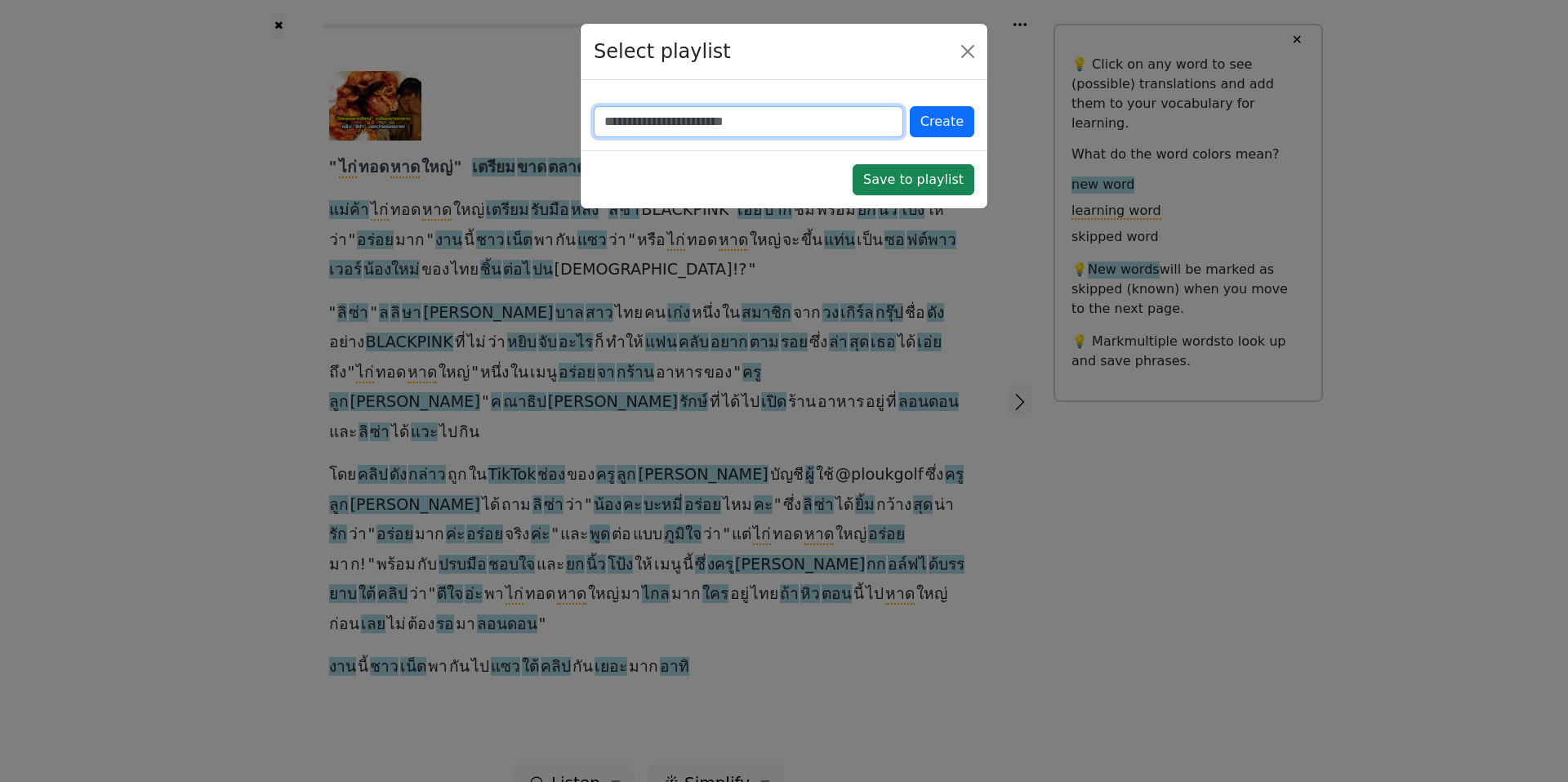
click at [616, 118] on input "text" at bounding box center [749, 121] width 309 height 31
type input "********"
click at [934, 124] on button "Create" at bounding box center [943, 121] width 65 height 31
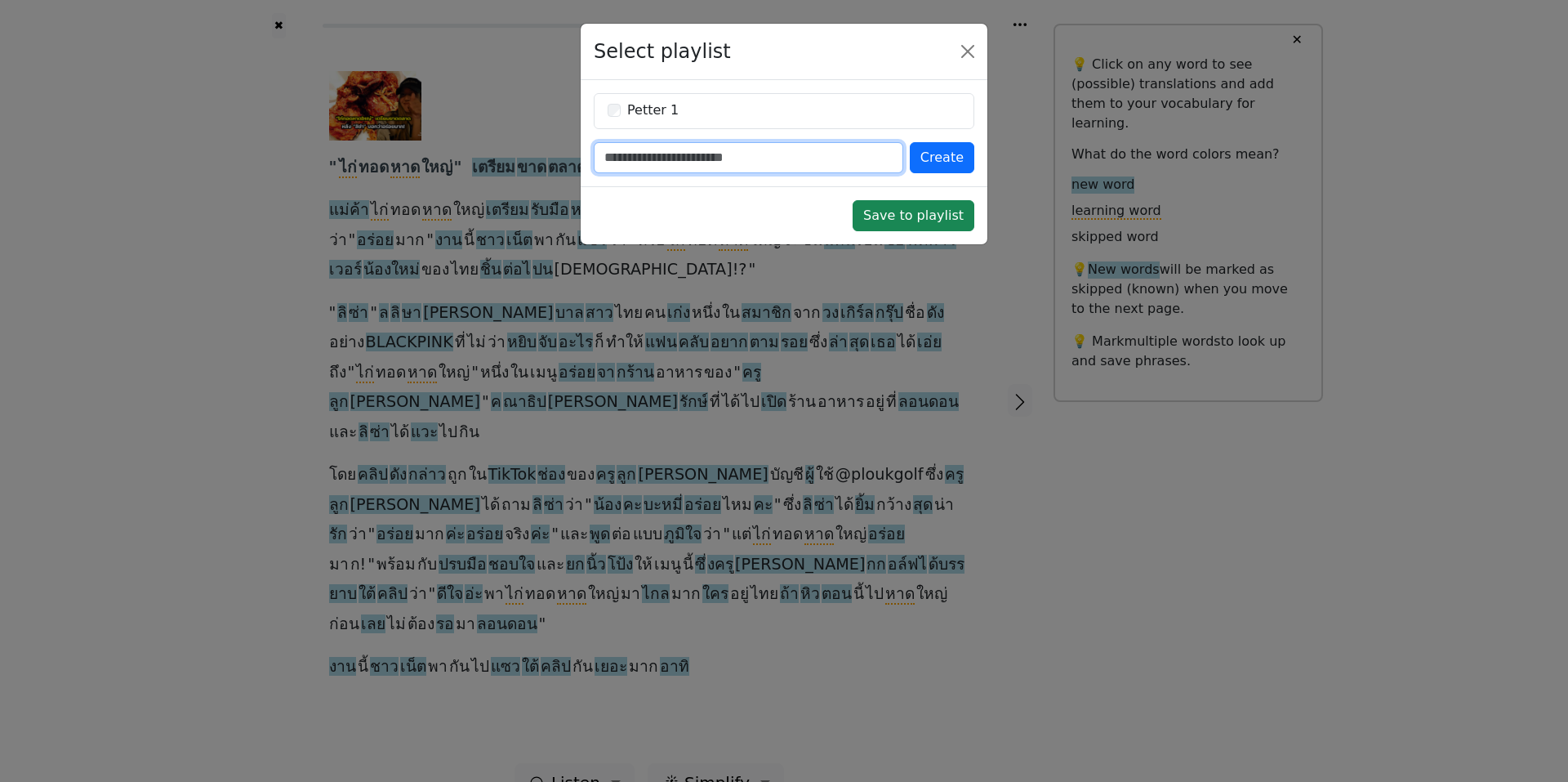
click at [677, 155] on input "text" at bounding box center [749, 157] width 309 height 31
click at [620, 157] on input "text" at bounding box center [749, 157] width 309 height 31
type input "****"
click at [937, 149] on button "Create" at bounding box center [943, 157] width 65 height 31
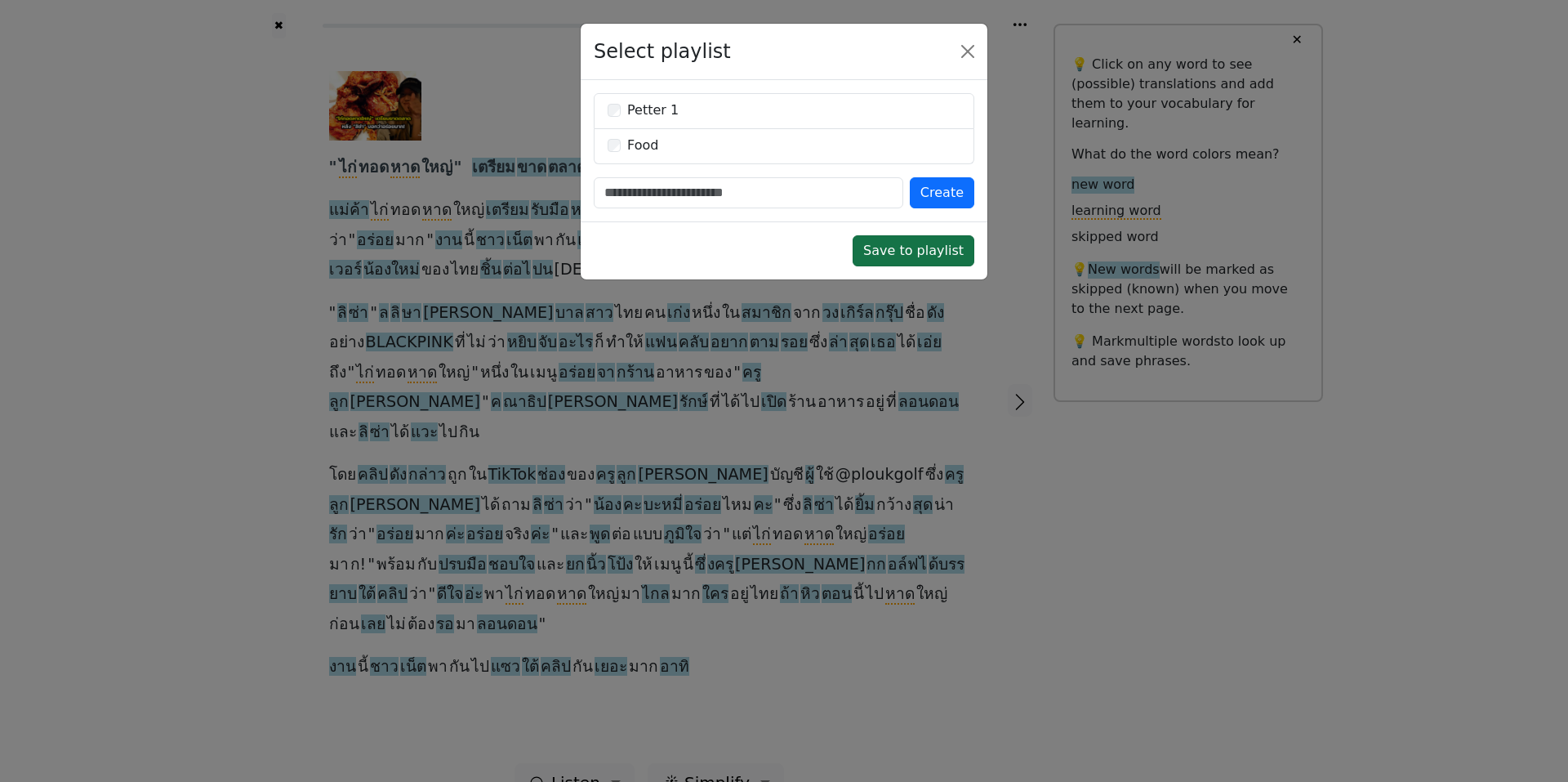
click at [922, 248] on button "Save to playlist" at bounding box center [913, 250] width 121 height 31
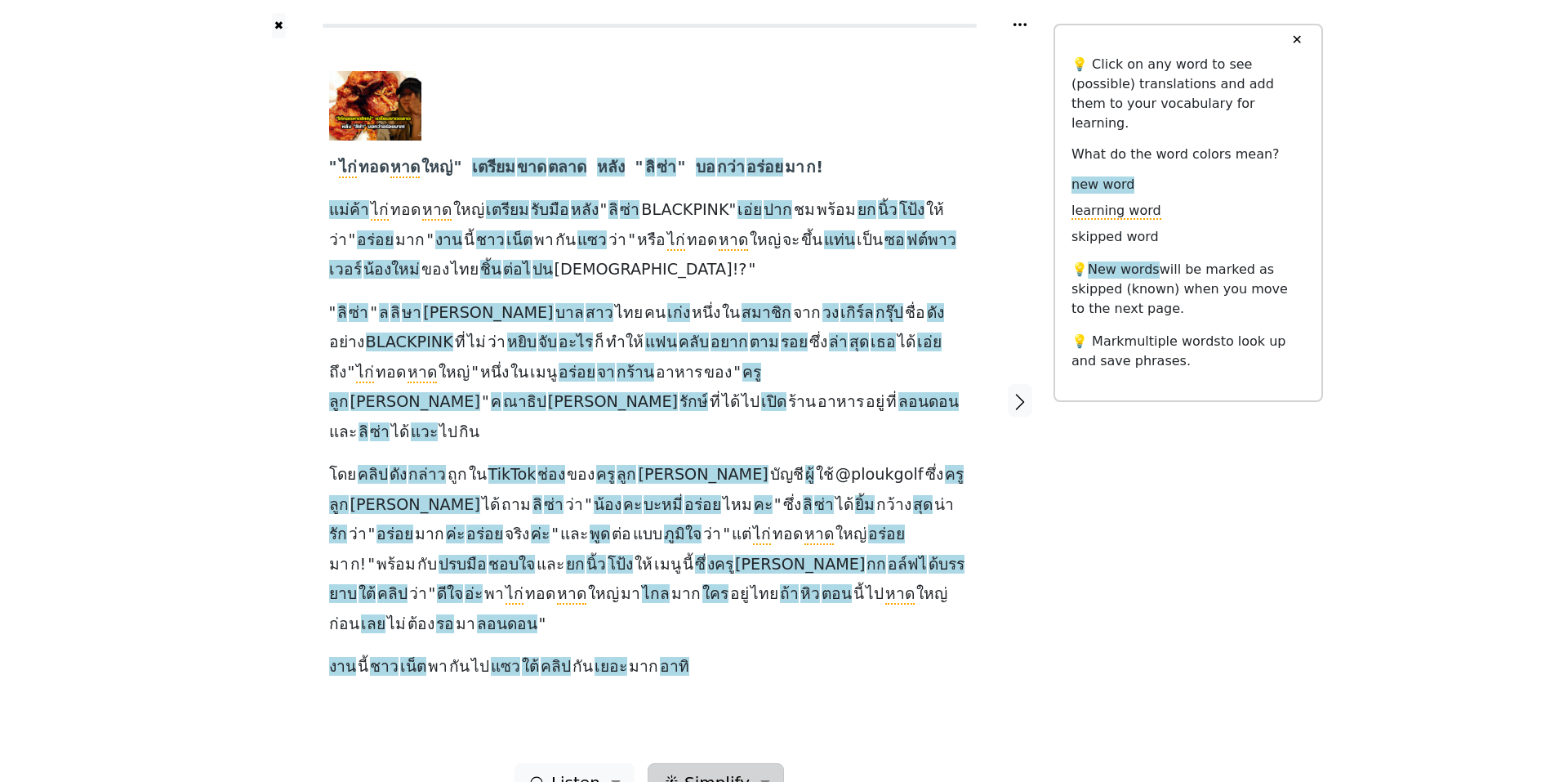
click at [600, 770] on span "Simplify" at bounding box center [575, 782] width 49 height 25
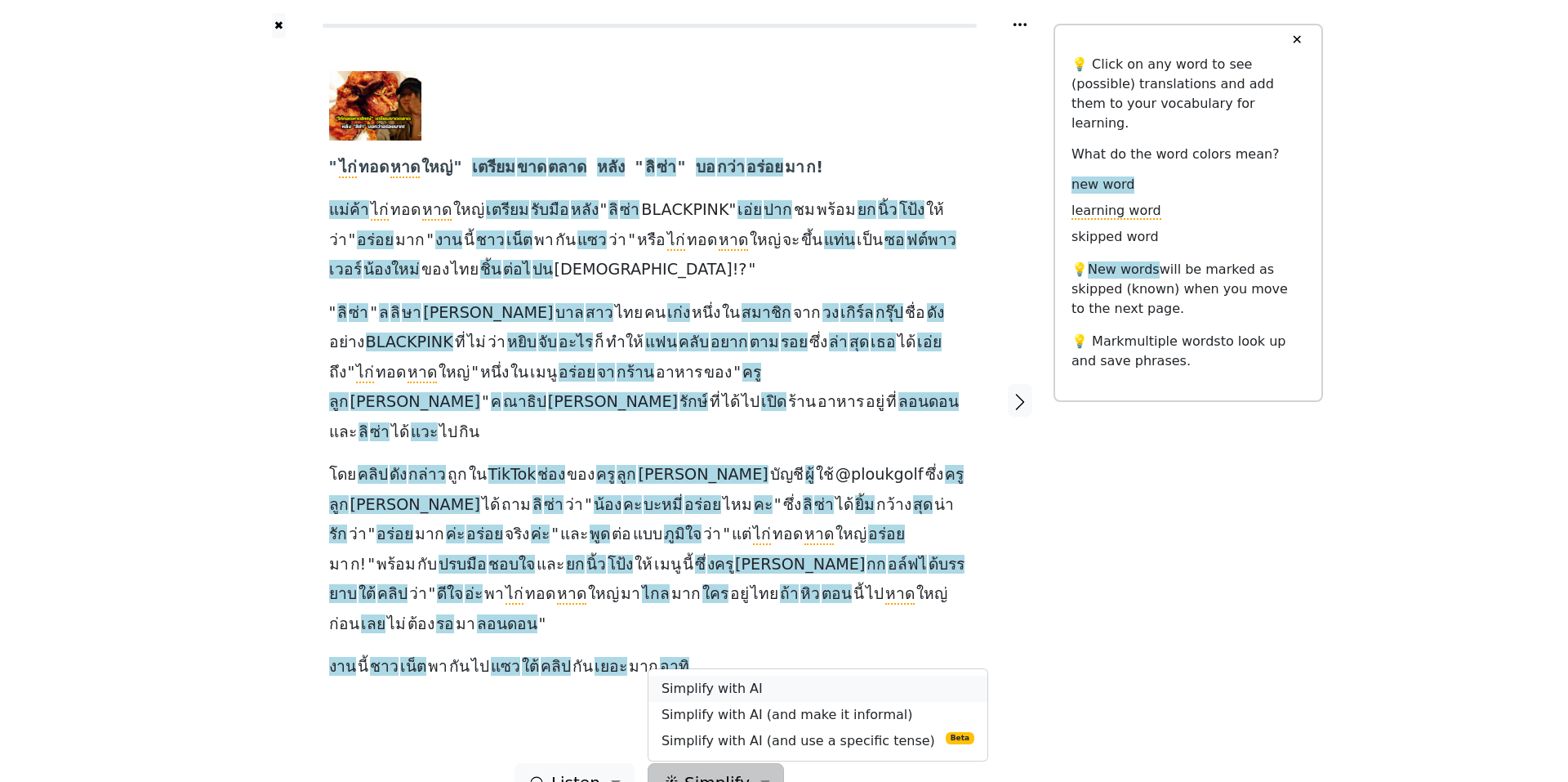
click at [698, 675] on link "Simplify with AI" at bounding box center [818, 688] width 339 height 26
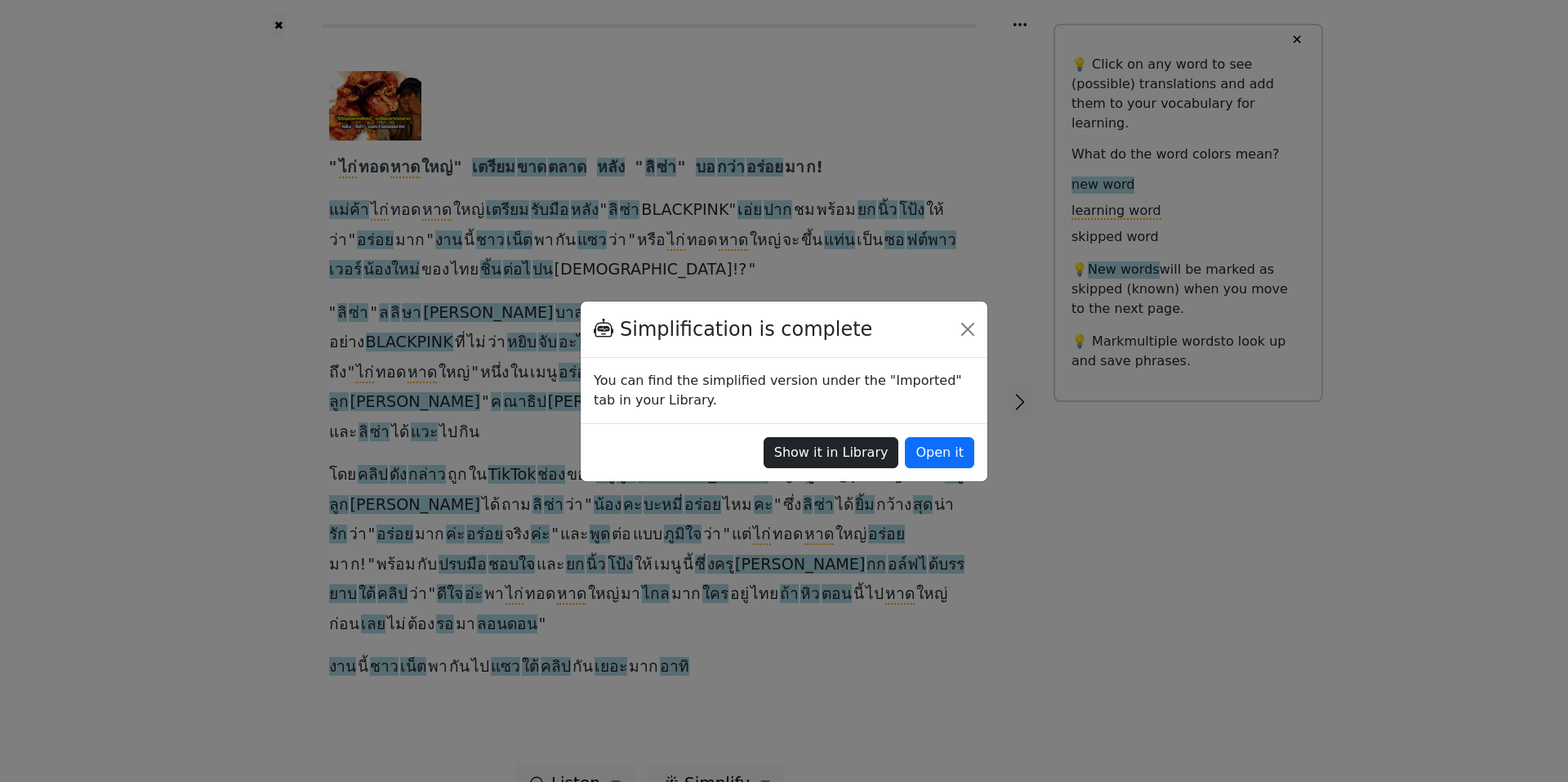
click at [835, 453] on button "Show it in Library" at bounding box center [831, 452] width 136 height 31
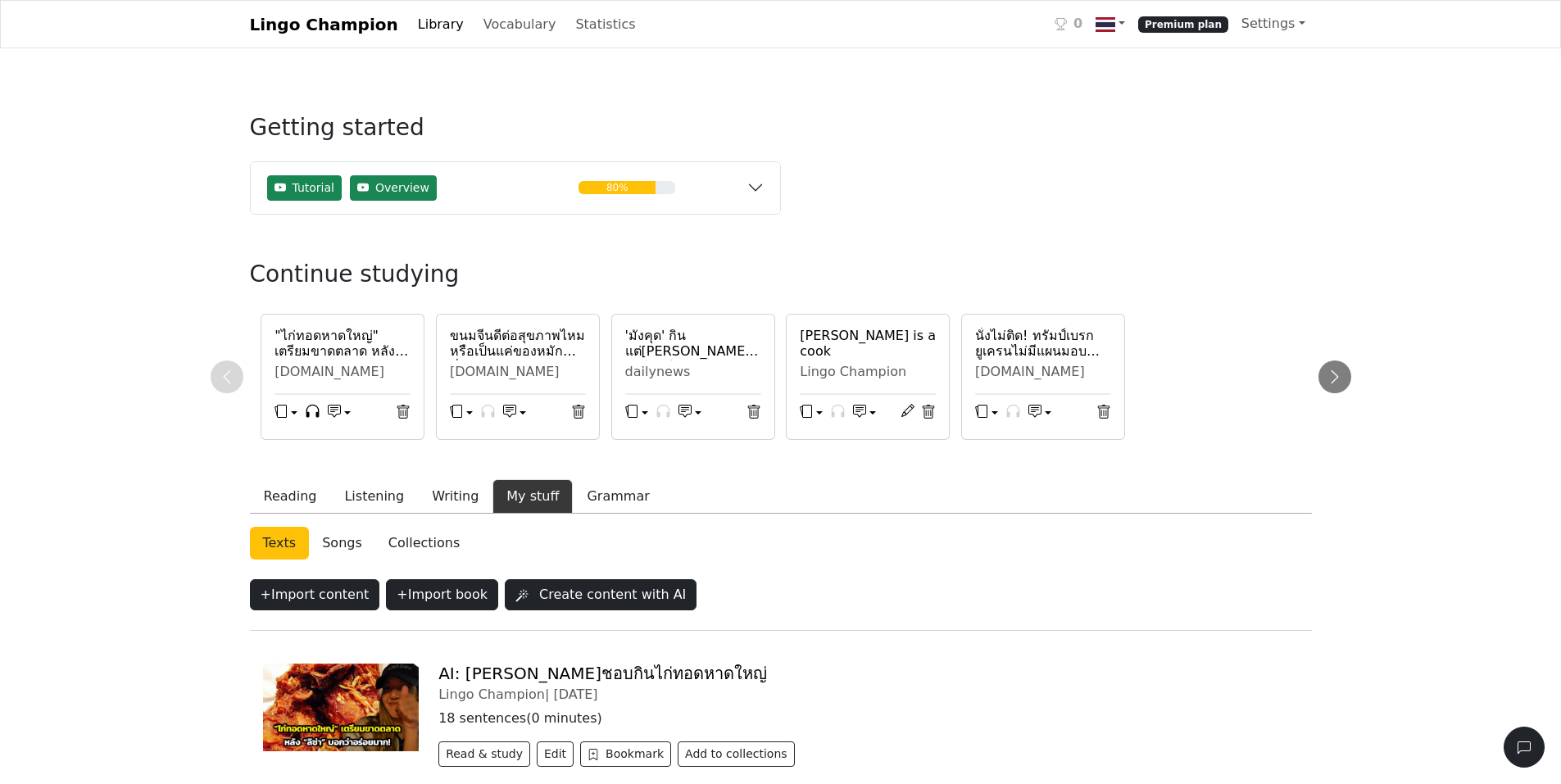
click at [157, 524] on div "Lingo Champion Library Vocabulary Statistics 0 Premium plan Settings Browser ex…" at bounding box center [780, 769] width 1561 height 1537
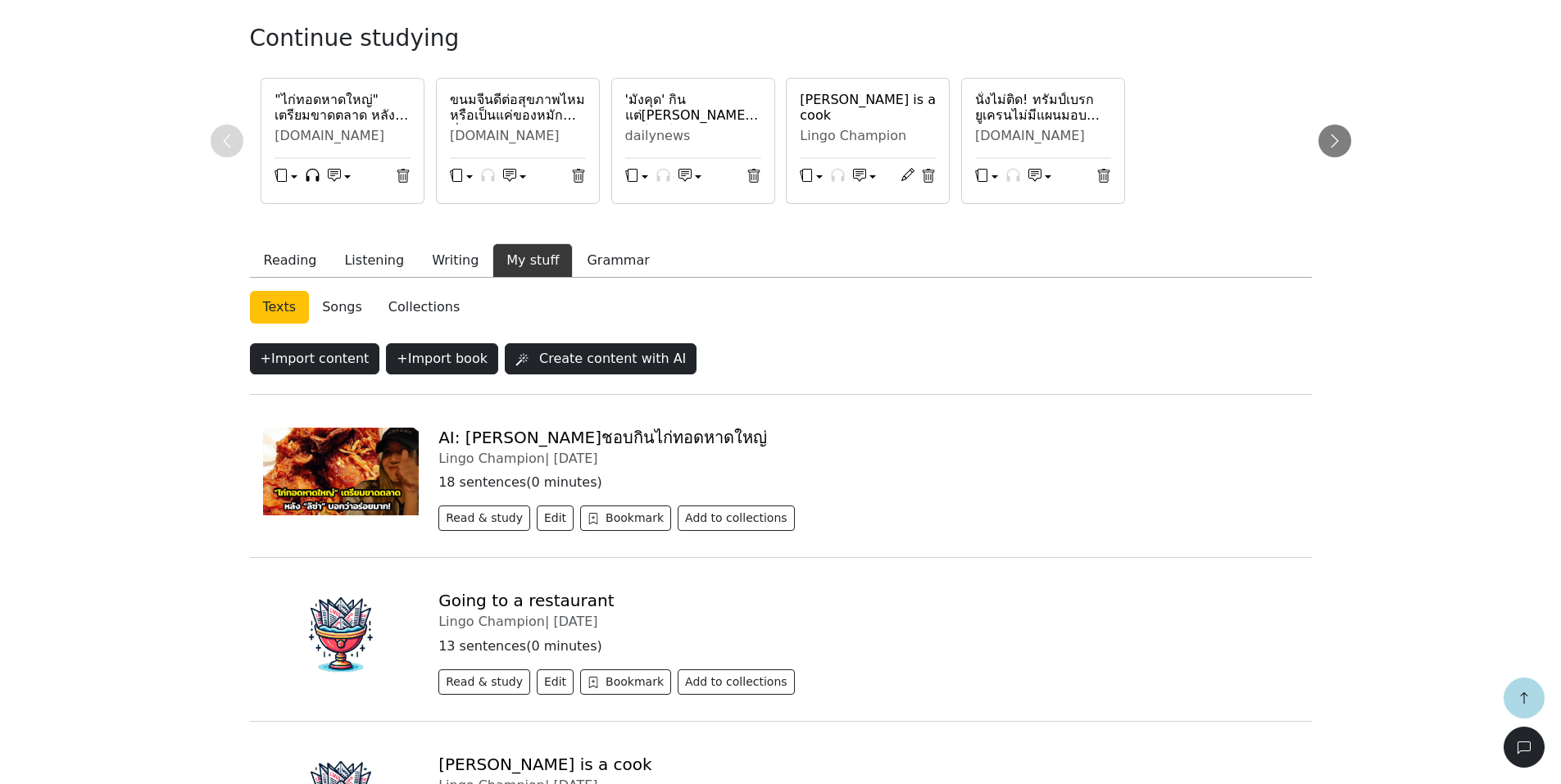
scroll to position [295, 0]
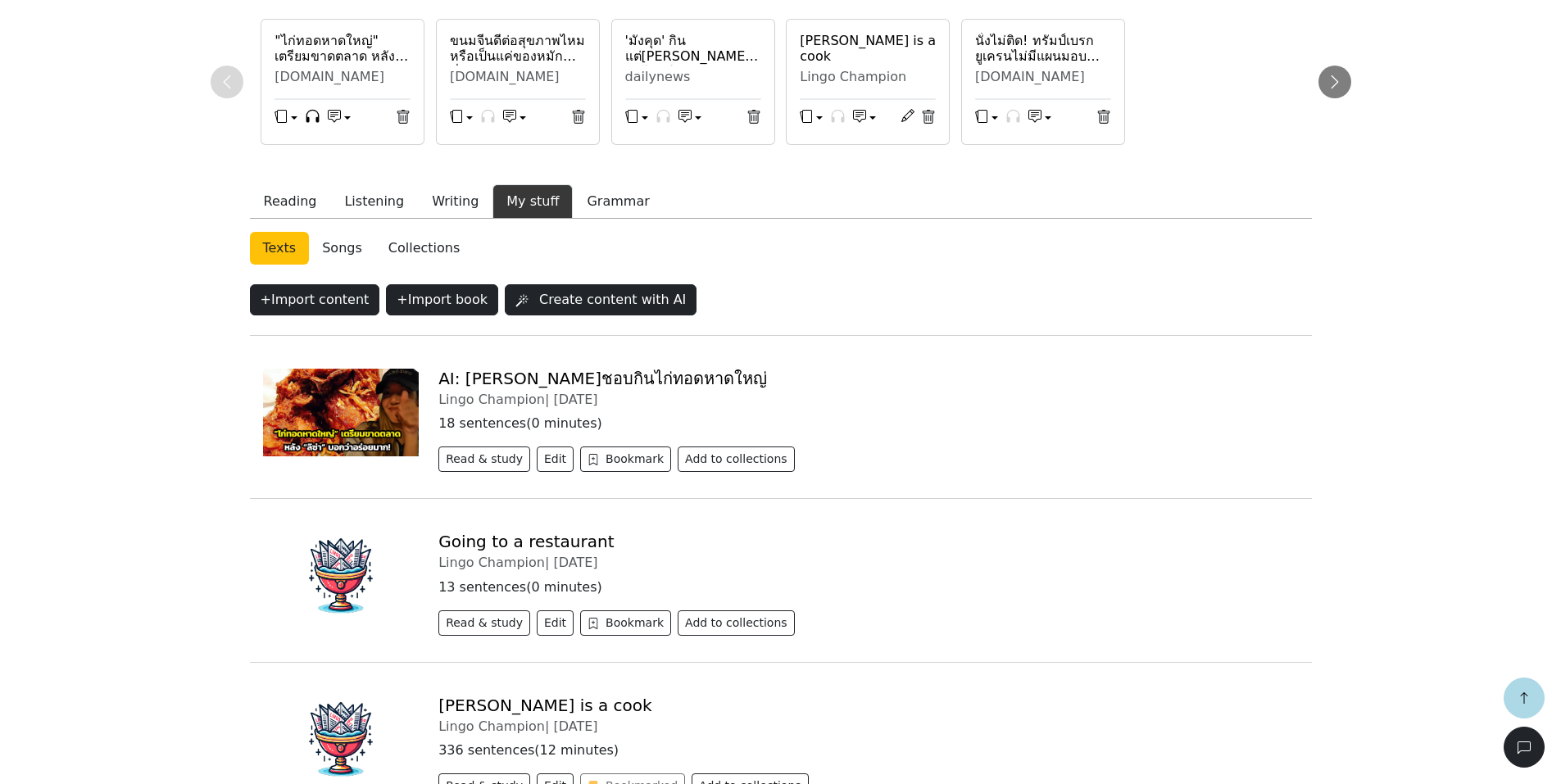
click at [471, 376] on link "AI: [PERSON_NAME]ชอบกินไก่ทอดหาดใหญ่" at bounding box center [602, 378] width 328 height 20
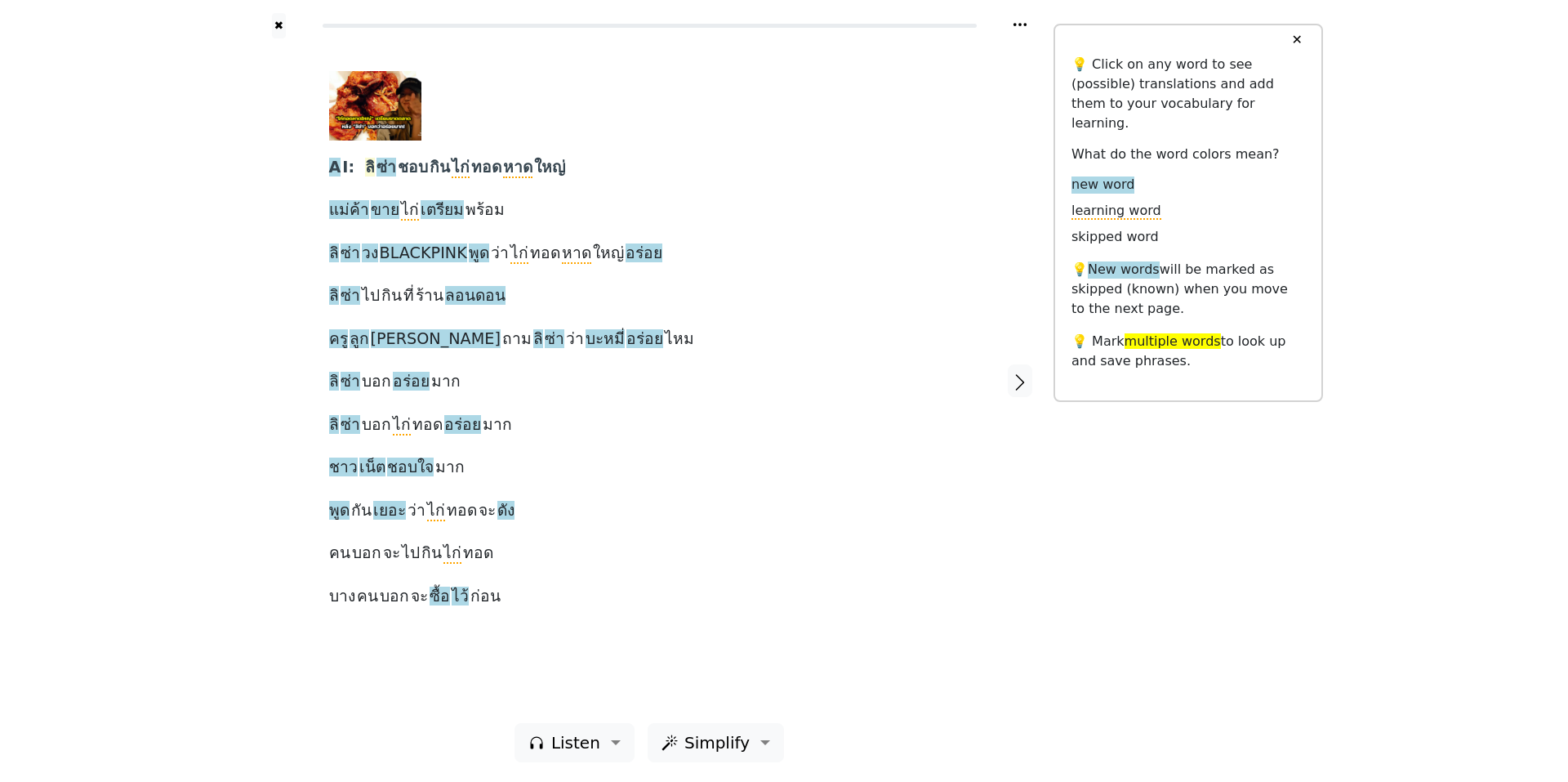
click at [365, 166] on span "ลิ" at bounding box center [369, 168] width 9 height 21
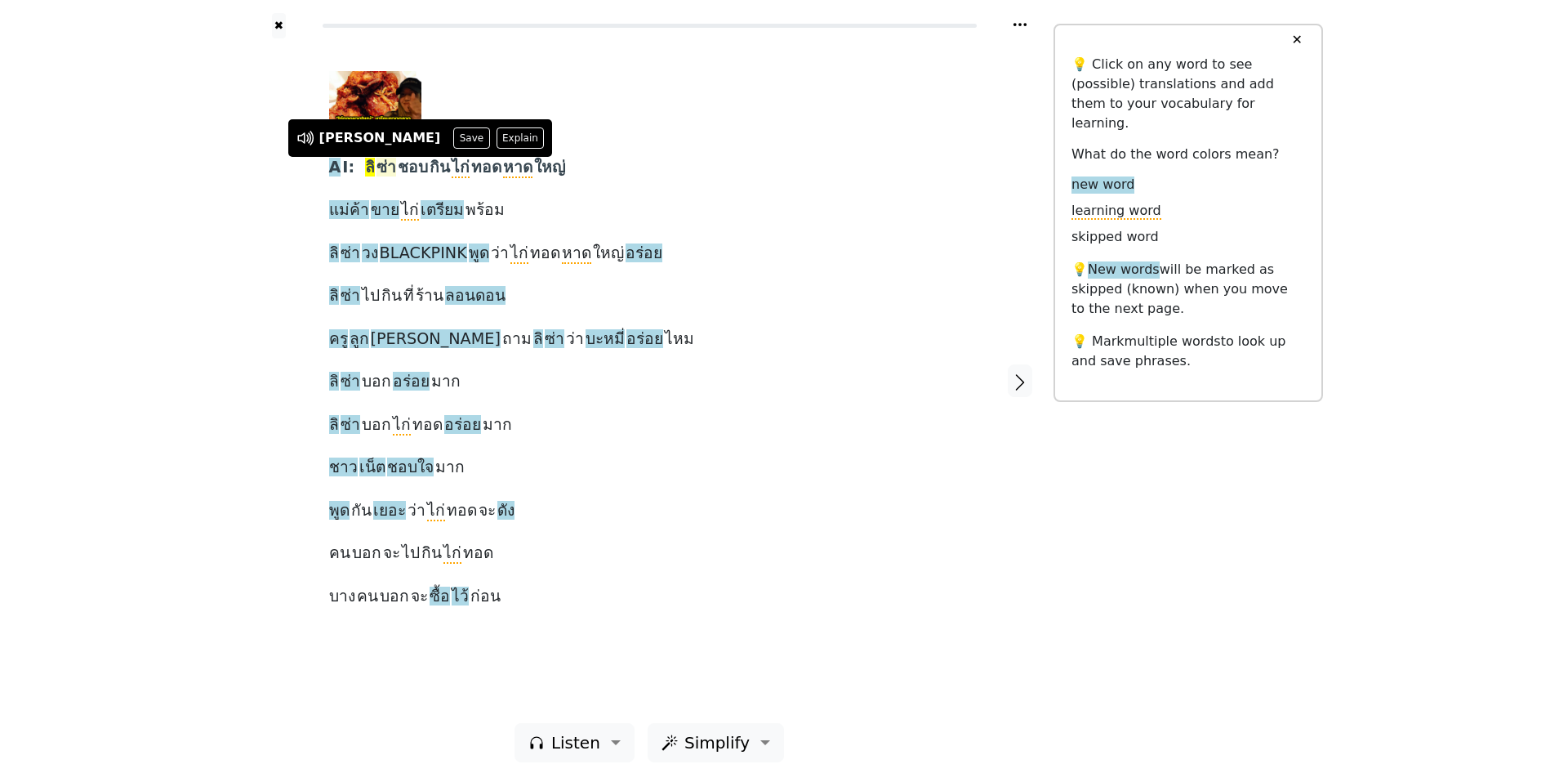
click at [377, 168] on span "ซ่า" at bounding box center [386, 168] width 20 height 21
drag, startPoint x: 354, startPoint y: 166, endPoint x: 579, endPoint y: 173, distance: 225.1
click at [579, 173] on div "A I: [PERSON_NAME] ชอบ กิน ไก่ ทอด หาด ใหญ่ แม่ค้า ขาย ไก่ เตรียม พร้อม [PERSON…" at bounding box center [649, 341] width 641 height 540
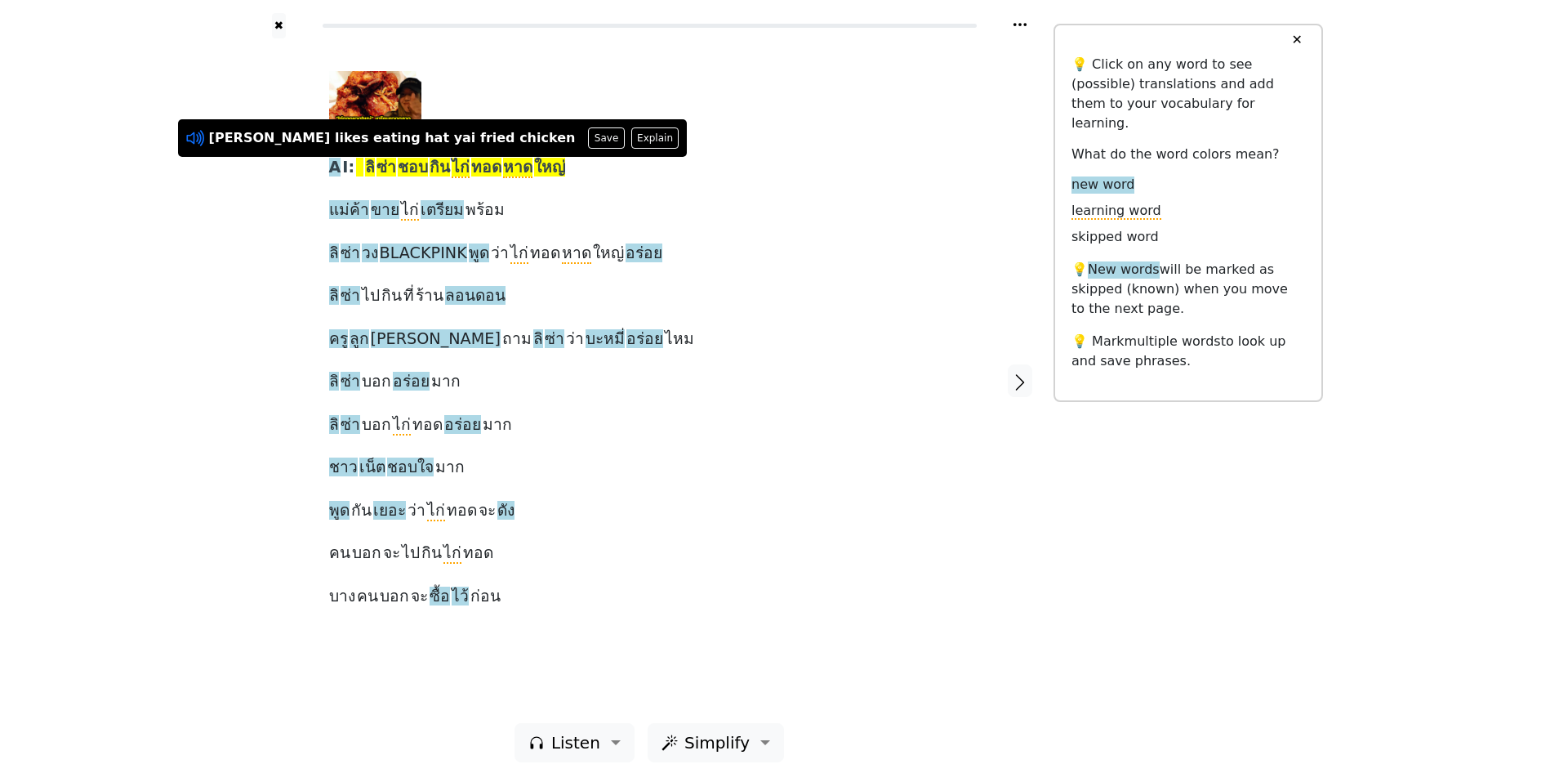
click at [194, 138] on icon at bounding box center [192, 138] width 12 height 12
click at [588, 132] on button "Save" at bounding box center [606, 138] width 36 height 21
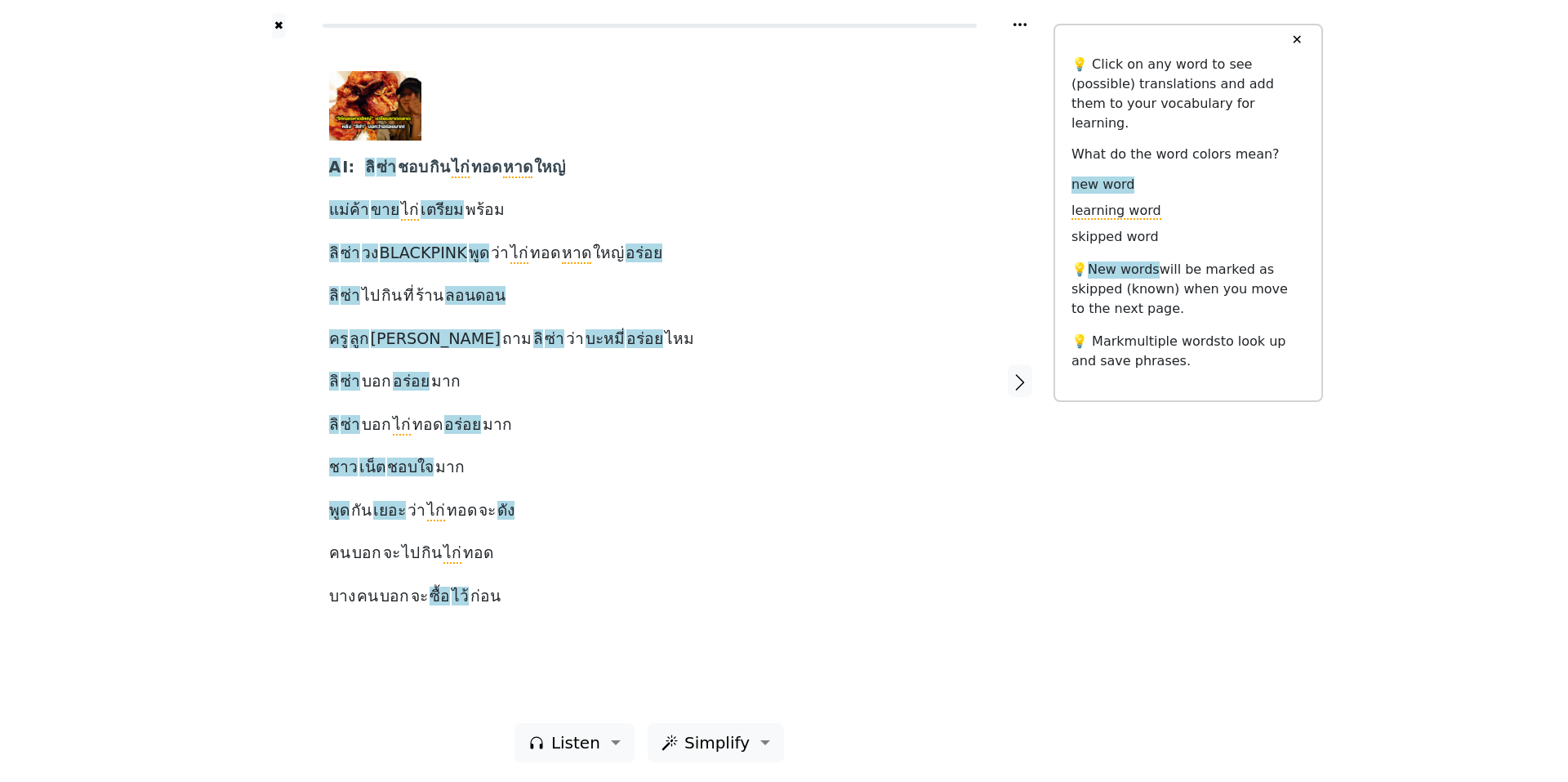
click at [823, 201] on div "A I: [PERSON_NAME] ชอบ กิน ไก่ ทอด หาด ใหญ่ แม่ค้า ขาย ไก่ เตรียม พร้อม [PERSON…" at bounding box center [649, 341] width 641 height 540
click at [469, 211] on span "พร้อม" at bounding box center [485, 210] width 39 height 21
click at [100, 326] on div "✖ A I: [PERSON_NAME] ชอบ กิน ไก่ ทอด หาด ใหญ่ แม่ค้า ขาย ไก่ เตรียม พร้อม [PERS…" at bounding box center [784, 391] width 1568 height 782
click at [185, 320] on div "✖ A I: [PERSON_NAME] ชอบ กิน ไก่ ทอด หาด ใหญ่ แม่ค้า ขาย ไก่ เตรียม พร้อม [PERS…" at bounding box center [784, 391] width 1568 height 782
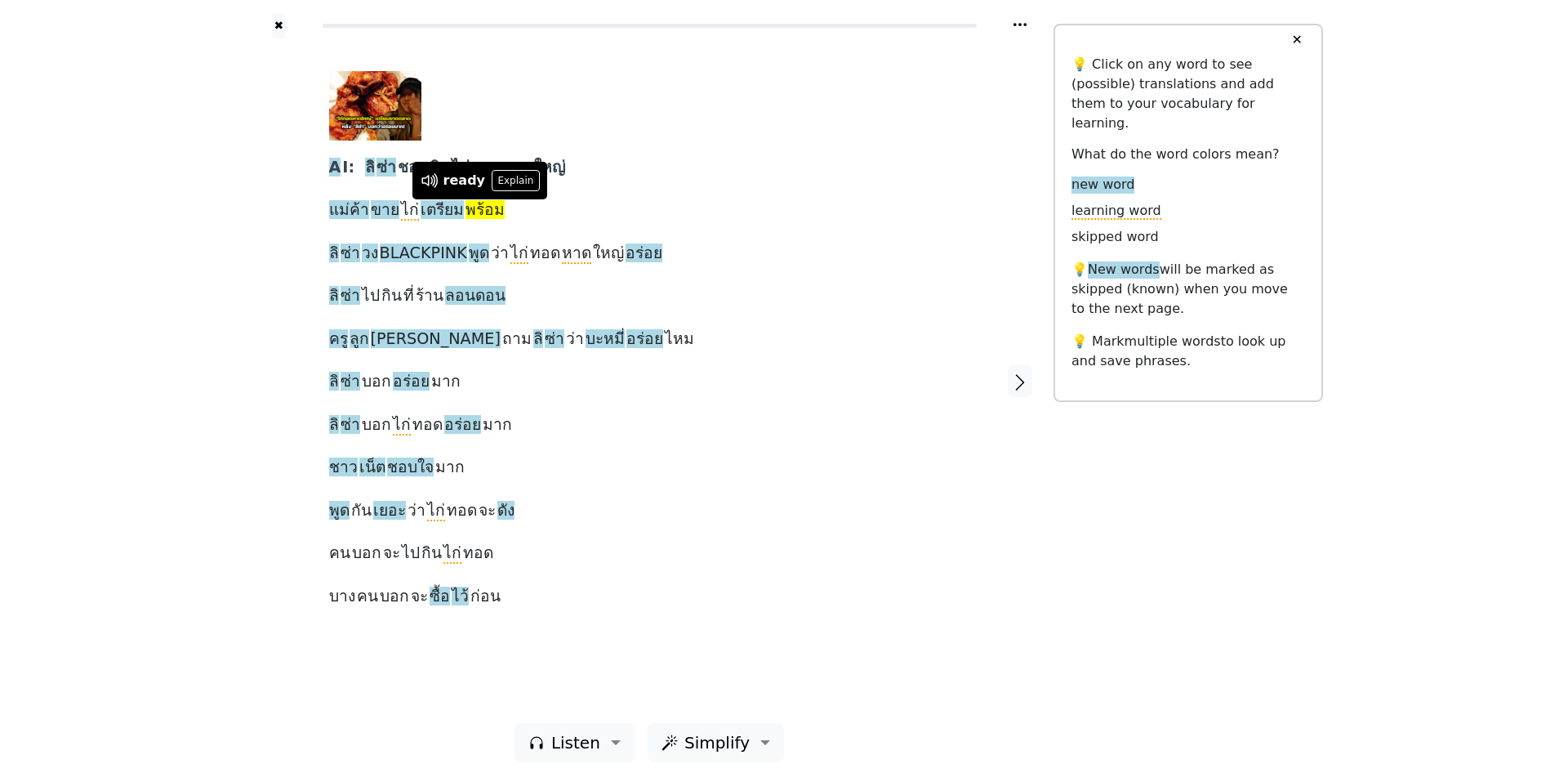
click at [740, 211] on div "A I: [PERSON_NAME] ชอบ กิน ไก่ ทอด หาด ใหญ่ แม่ค้า ขาย ไก่ เตรียม พร้อม [PERSON…" at bounding box center [649, 341] width 641 height 540
click at [279, 28] on button "✖" at bounding box center [279, 26] width 14 height 26
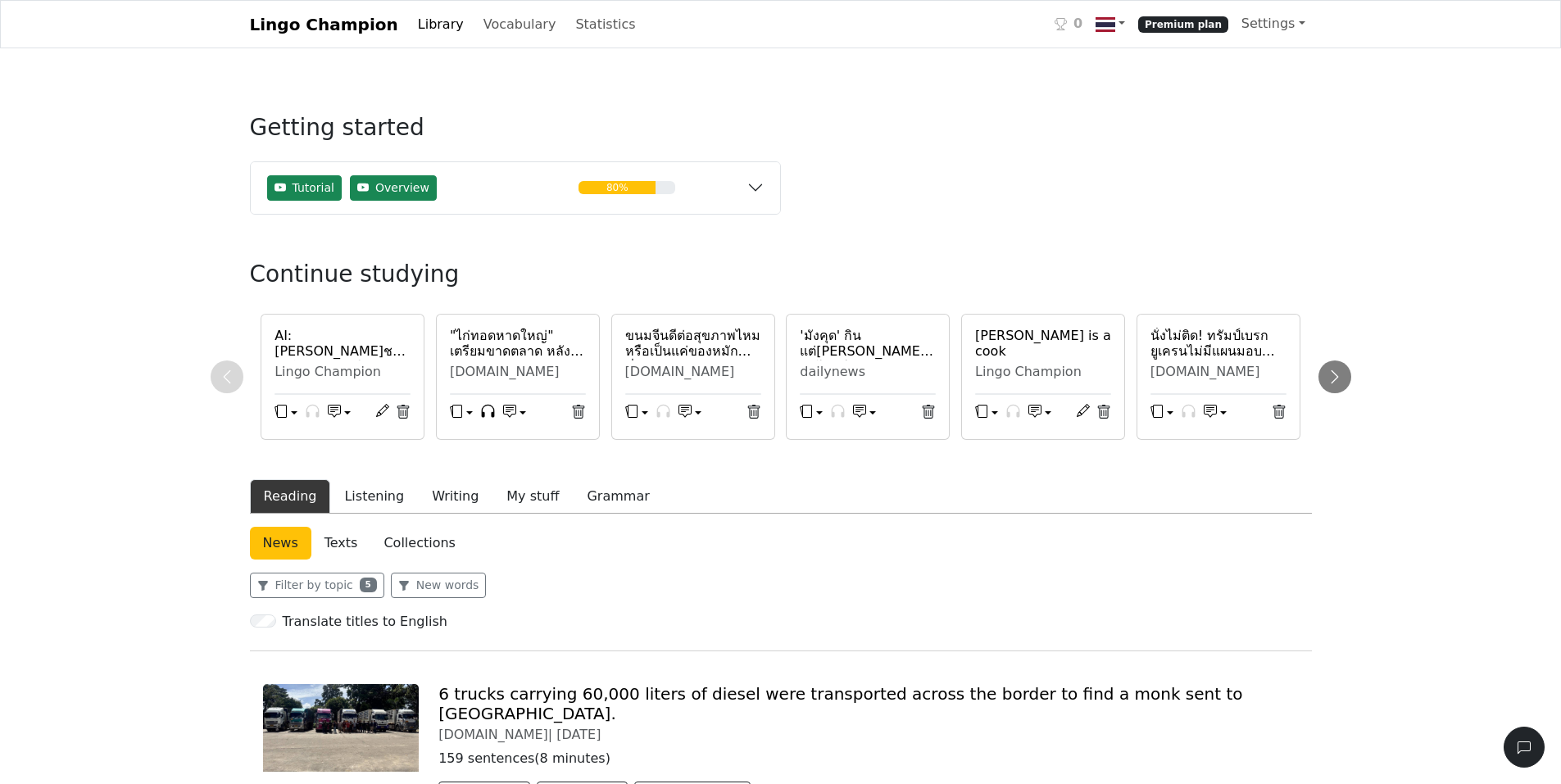
click at [1006, 332] on h6 "[PERSON_NAME] is a cook" at bounding box center [1042, 343] width 136 height 31
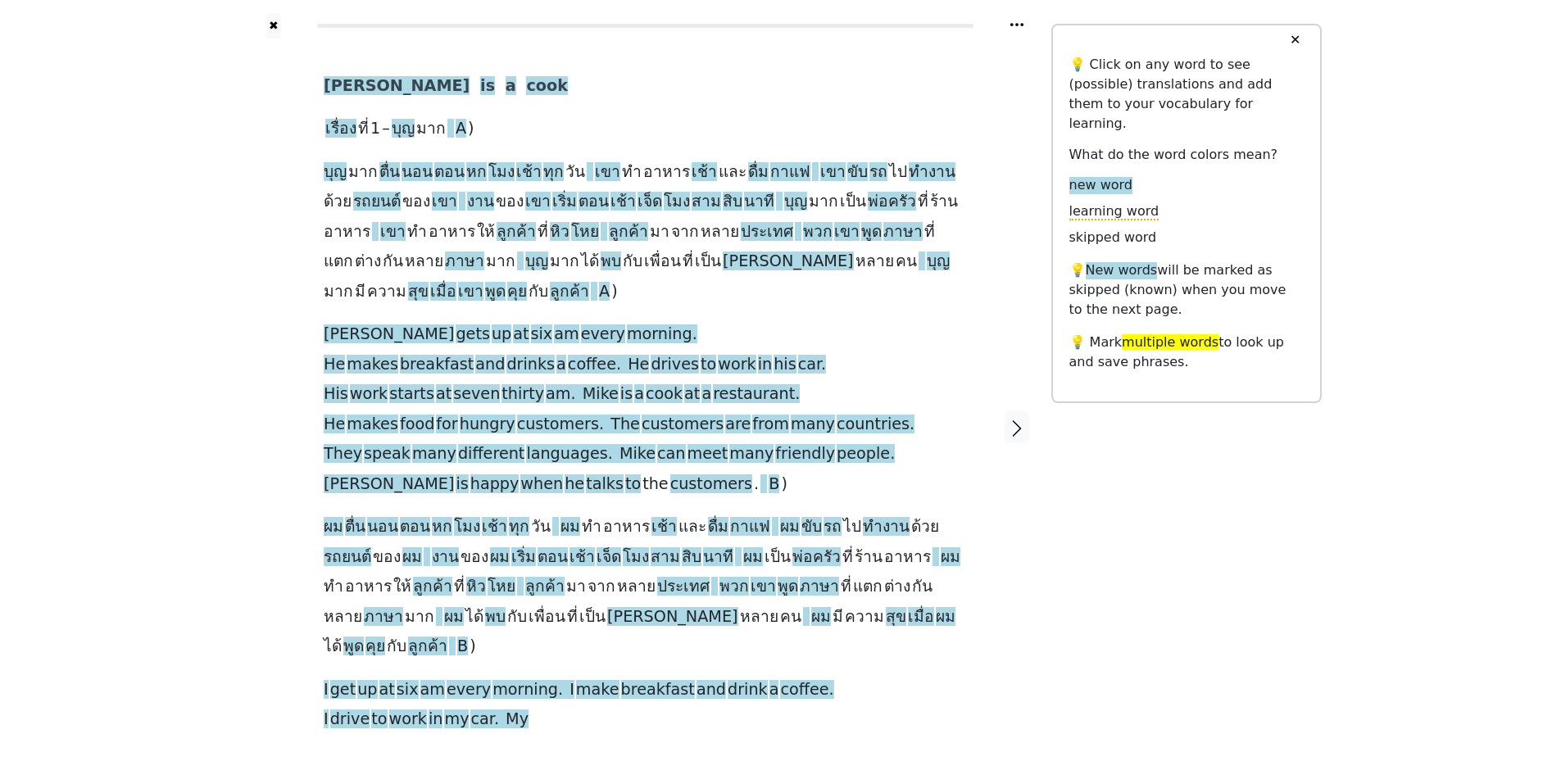
click at [709, 728] on link "Simplify with AI" at bounding box center [814, 741] width 340 height 27
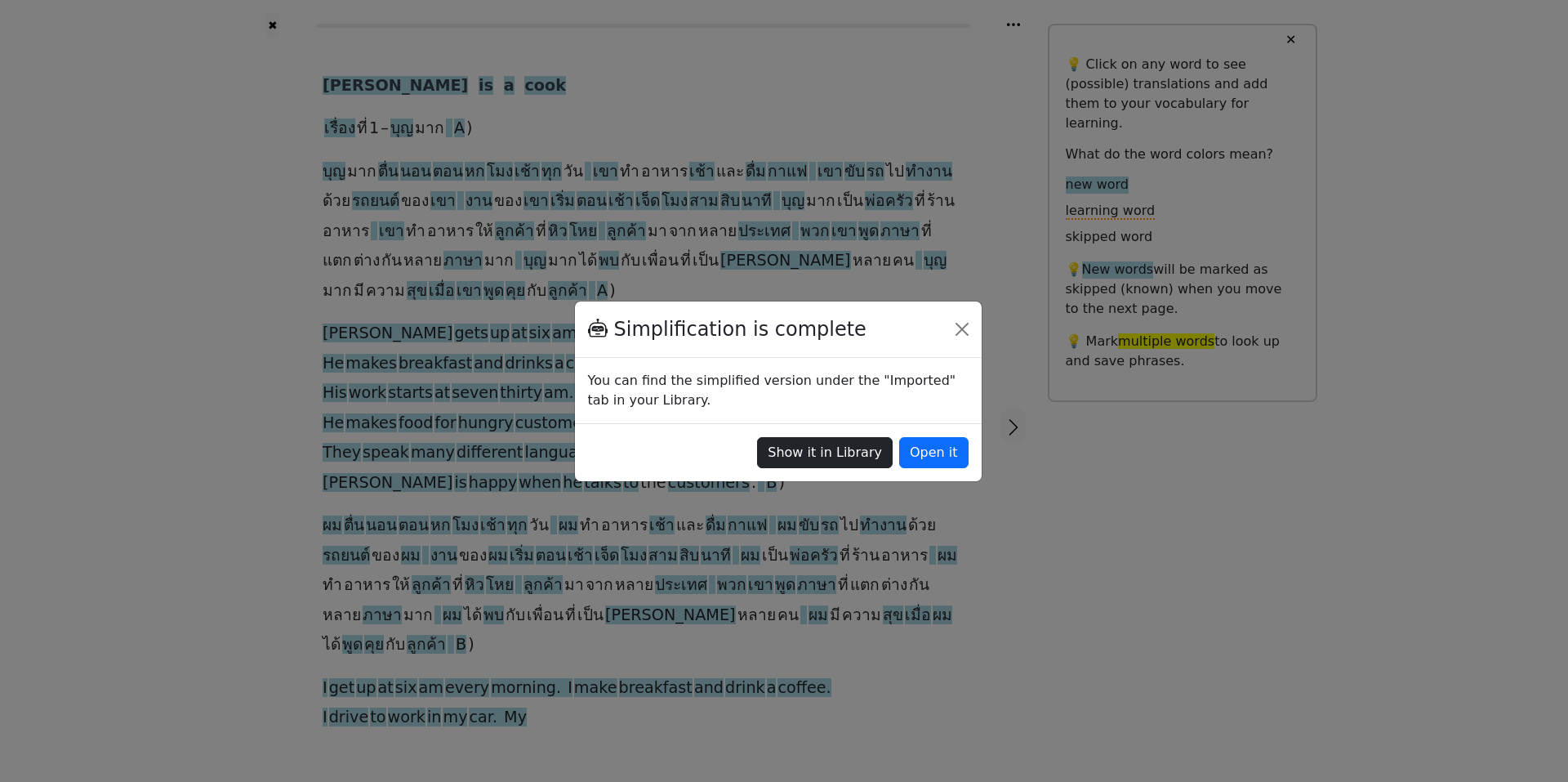
click at [820, 444] on button "Show it in Library" at bounding box center [825, 452] width 136 height 31
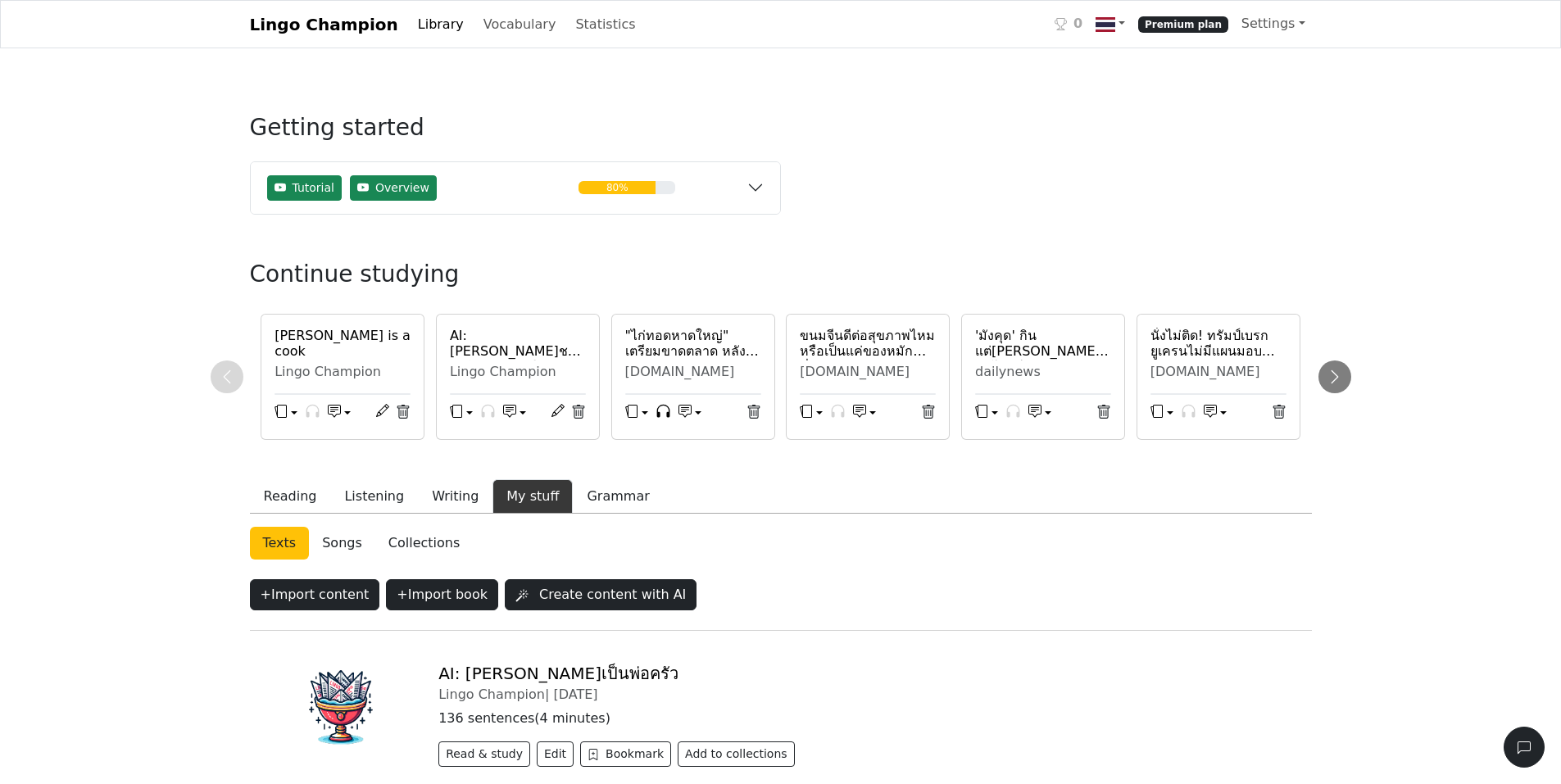
click at [325, 342] on h6 "[PERSON_NAME] is a cook" at bounding box center [342, 343] width 136 height 31
